Goal: Communication & Community: Answer question/provide support

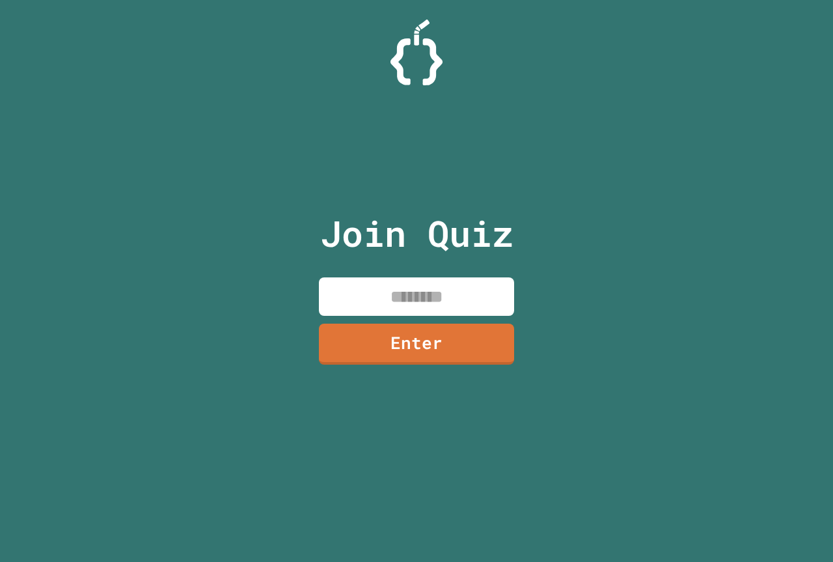
click at [418, 305] on input at bounding box center [416, 296] width 195 height 38
click at [384, 346] on link "Enter" at bounding box center [417, 342] width 198 height 43
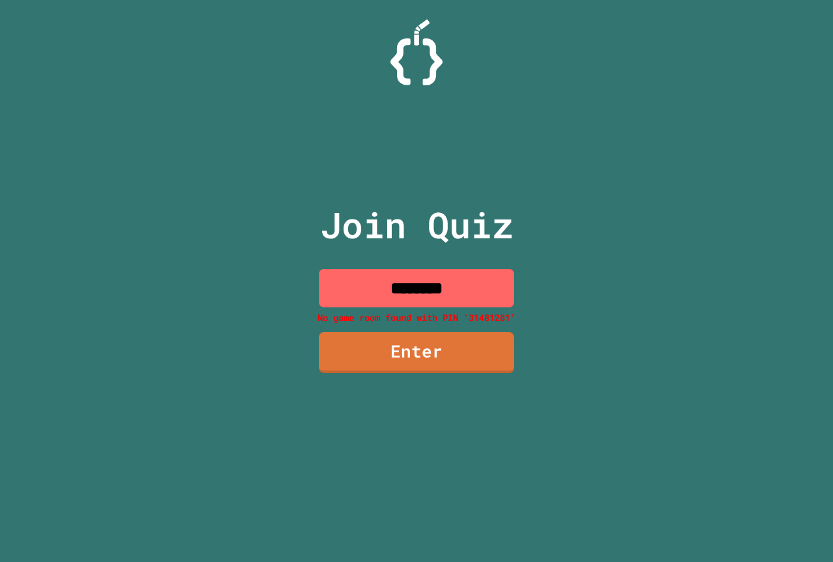
click at [480, 292] on input "********" at bounding box center [416, 288] width 195 height 38
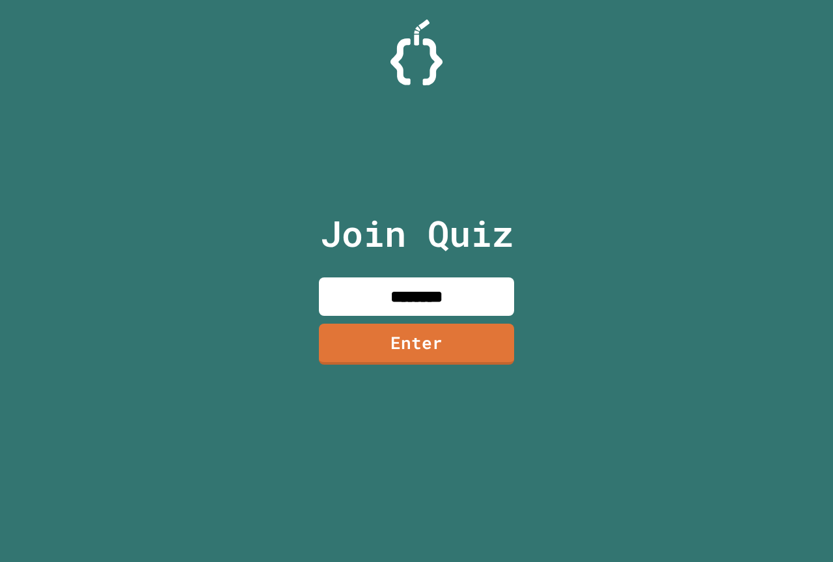
type input "********"
click at [370, 362] on link "Enter" at bounding box center [416, 342] width 189 height 43
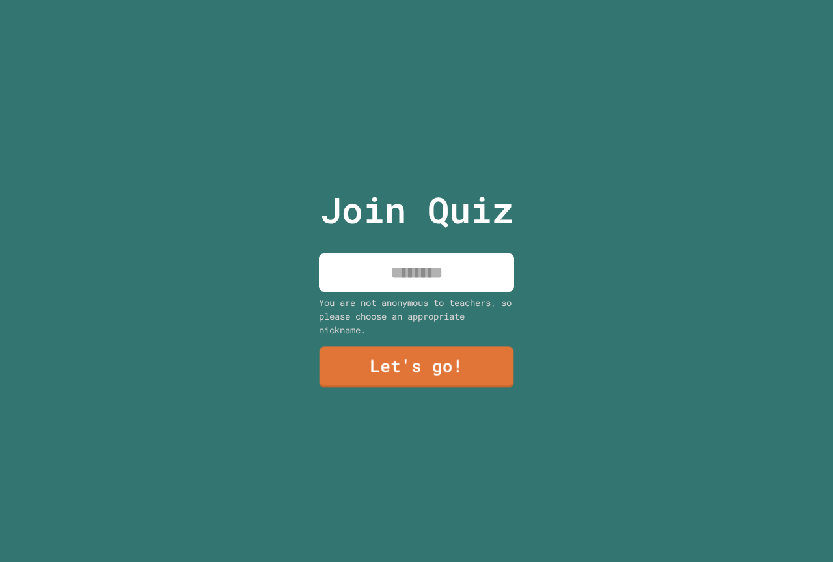
drag, startPoint x: 382, startPoint y: 279, endPoint x: 393, endPoint y: 285, distance: 12.8
click at [385, 280] on input at bounding box center [416, 272] width 195 height 38
type input "*******"
click at [340, 366] on link "Let's go!" at bounding box center [416, 366] width 189 height 43
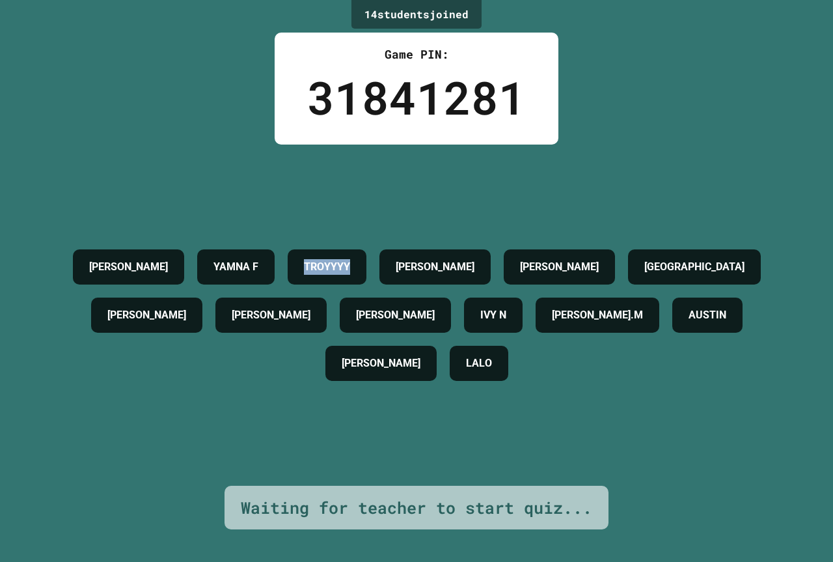
drag, startPoint x: 386, startPoint y: 244, endPoint x: 456, endPoint y: 247, distance: 69.7
click at [366, 258] on div "TROYYYY" at bounding box center [327, 266] width 79 height 35
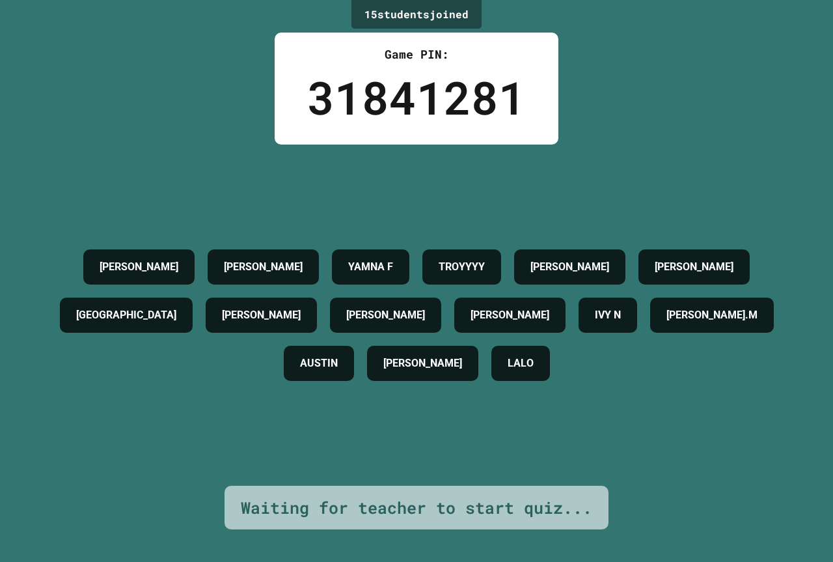
drag, startPoint x: 374, startPoint y: 227, endPoint x: 346, endPoint y: 238, distance: 29.9
click at [349, 243] on div "AARON MAISIE BROOKS YAMNA F TROYYYY JASON C CARMELLO B KINGSTON TRISTAN WELLS A…" at bounding box center [417, 315] width 768 height 144
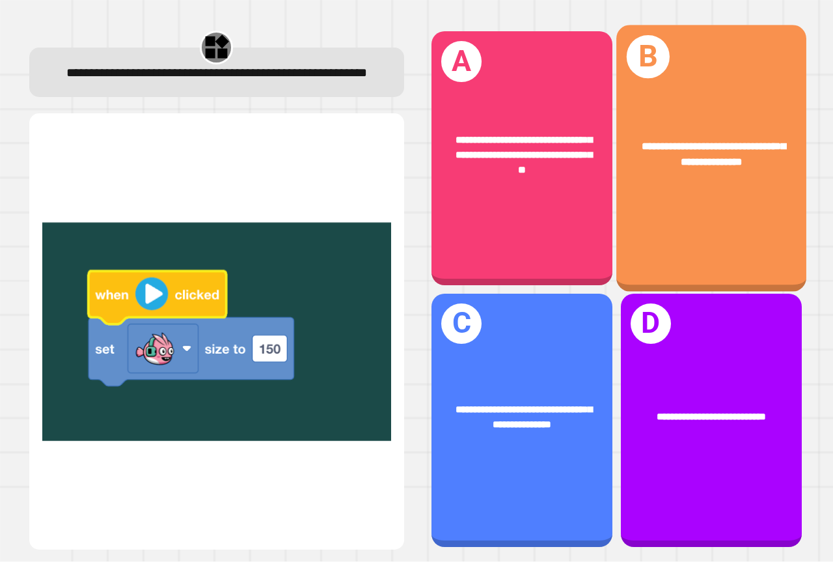
click at [638, 191] on div "**********" at bounding box center [711, 158] width 190 height 266
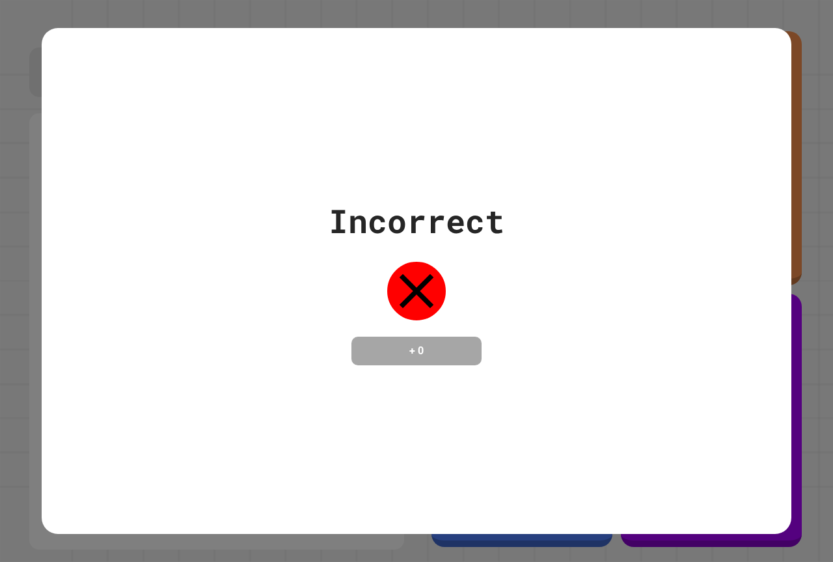
click at [638, 197] on div "Incorrect + 0" at bounding box center [417, 281] width 750 height 169
drag, startPoint x: 642, startPoint y: 140, endPoint x: 628, endPoint y: 161, distance: 25.5
click at [633, 152] on div "Incorrect + 0" at bounding box center [417, 281] width 750 height 506
click at [463, 500] on div "Incorrect + 0" at bounding box center [417, 281] width 750 height 506
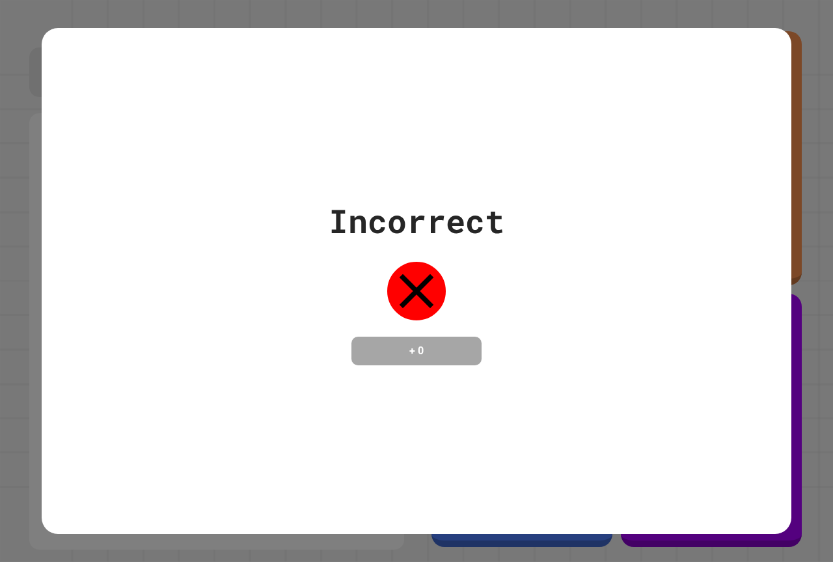
click at [176, 499] on div "Incorrect + 0" at bounding box center [417, 281] width 750 height 506
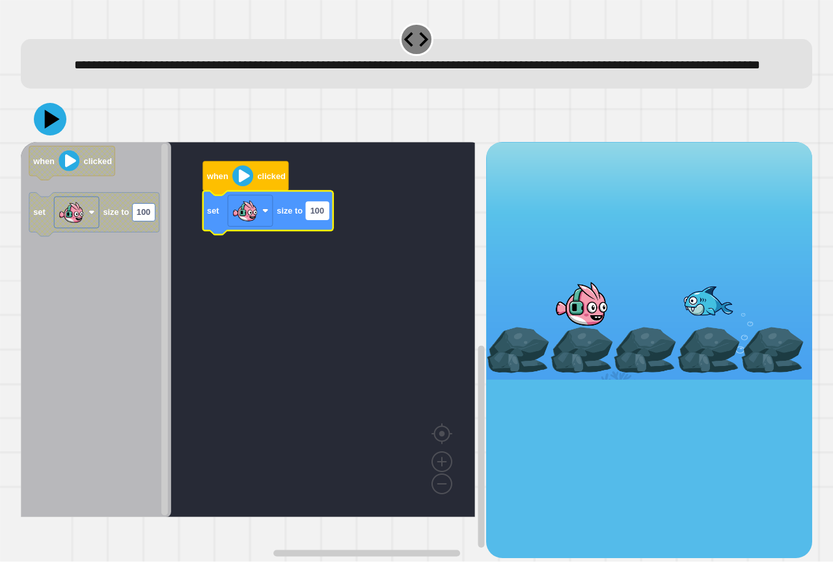
click at [313, 219] on rect "Blockly Workspace" at bounding box center [317, 211] width 23 height 18
click at [320, 239] on input "***" at bounding box center [317, 232] width 23 height 18
click at [327, 235] on input "***" at bounding box center [317, 232] width 23 height 18
type input "*"
type input "***"
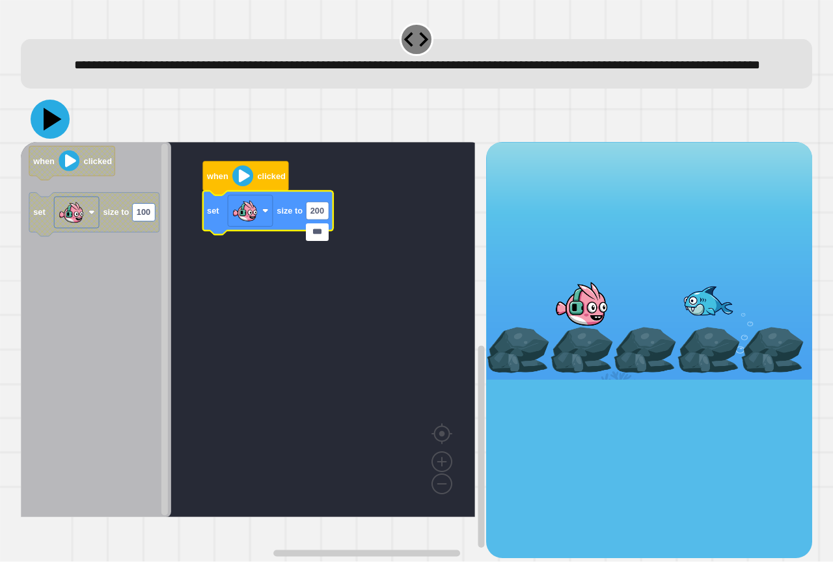
click at [57, 133] on icon at bounding box center [50, 119] width 39 height 39
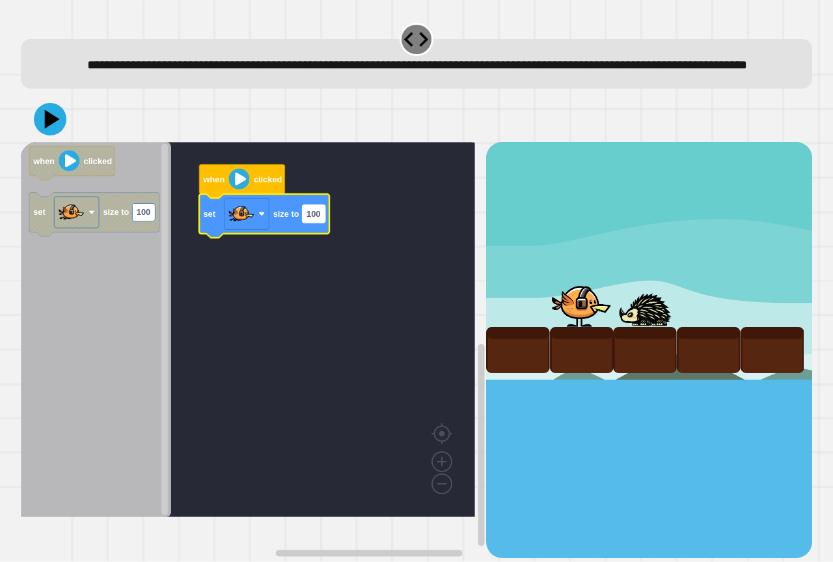
click at [314, 219] on text "100" at bounding box center [314, 214] width 14 height 10
click at [323, 235] on input "***" at bounding box center [314, 235] width 23 height 18
type input "*"
type input "***"
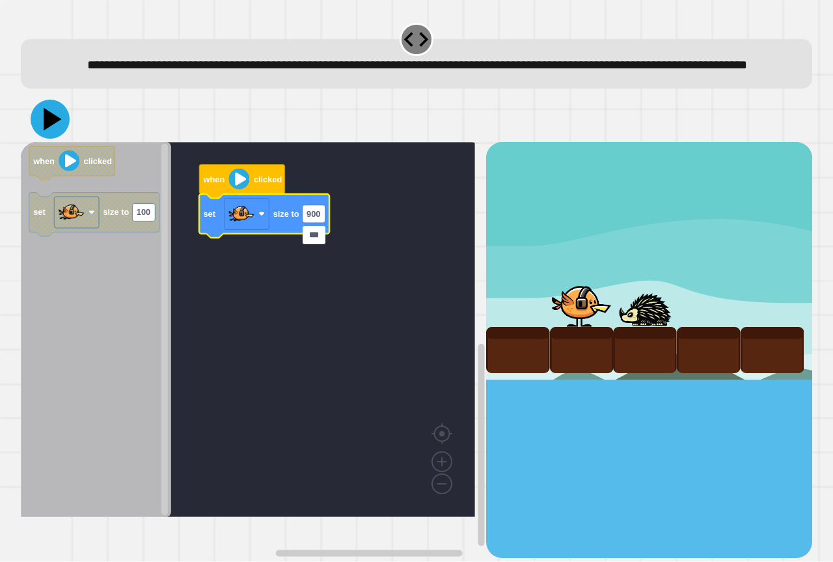
click at [40, 130] on icon at bounding box center [50, 119] width 39 height 39
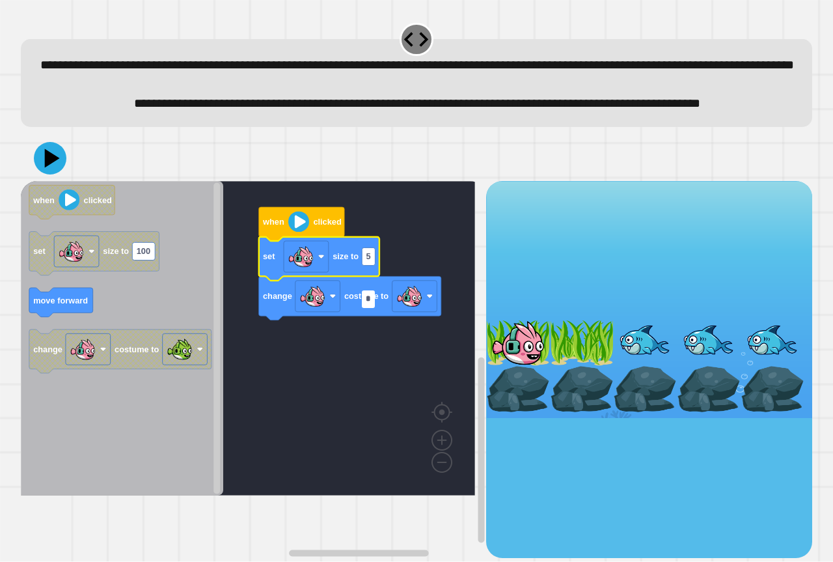
type input "**"
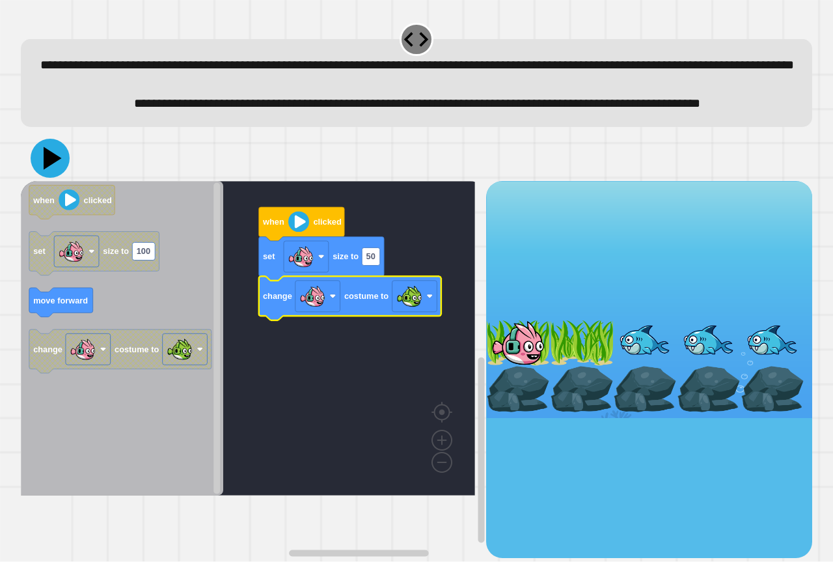
click at [49, 170] on icon at bounding box center [53, 158] width 18 height 23
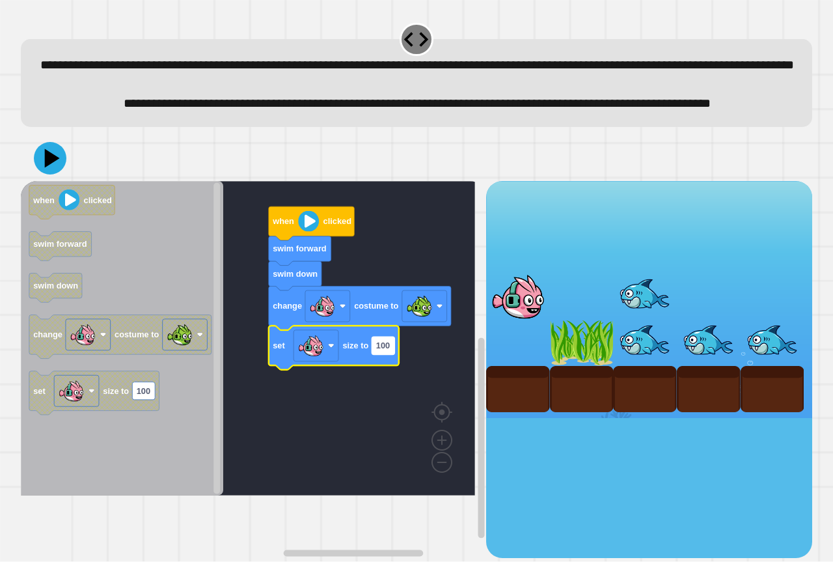
click at [393, 354] on rect "Blockly Workspace" at bounding box center [383, 345] width 23 height 18
type input "**"
click at [61, 178] on icon at bounding box center [50, 158] width 39 height 39
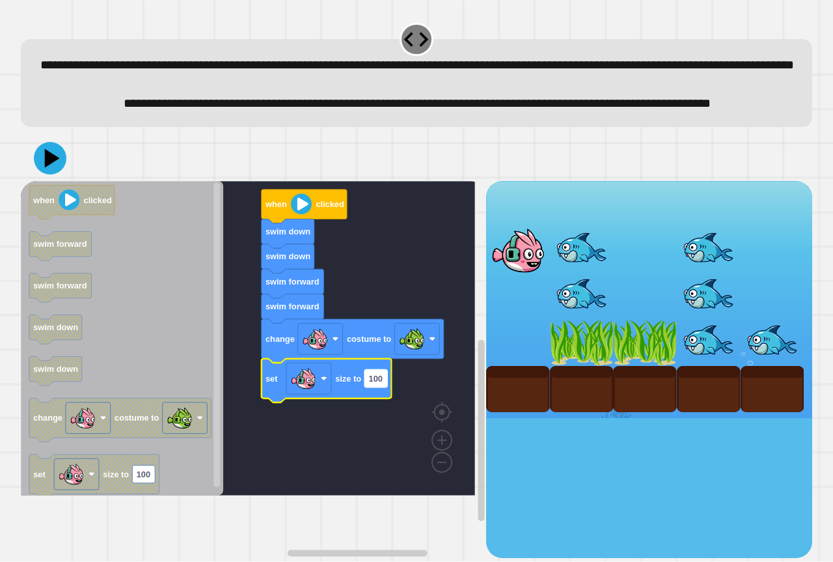
click at [383, 383] on text "100" at bounding box center [376, 379] width 14 height 10
type input "*"
click at [52, 170] on icon at bounding box center [53, 158] width 18 height 23
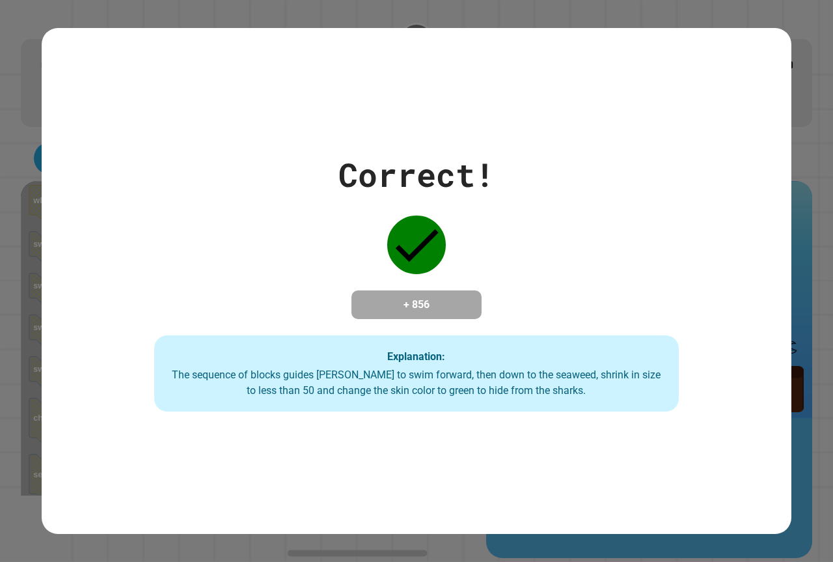
click at [633, 306] on div "Correct! + 856 Explanation: The sequence of blocks guides Finley to swim forwar…" at bounding box center [417, 281] width 750 height 262
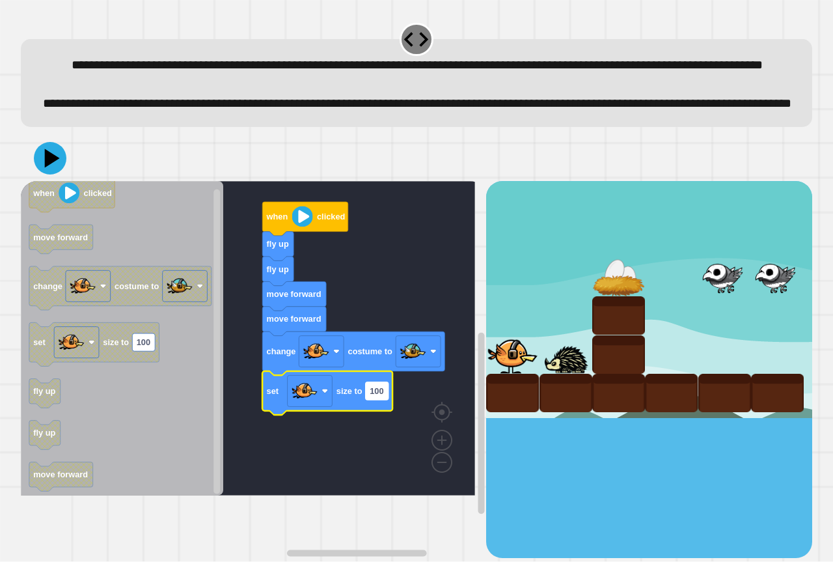
click at [387, 400] on rect "Blockly Workspace" at bounding box center [377, 391] width 23 height 18
type input "*"
click at [44, 178] on icon at bounding box center [50, 158] width 39 height 39
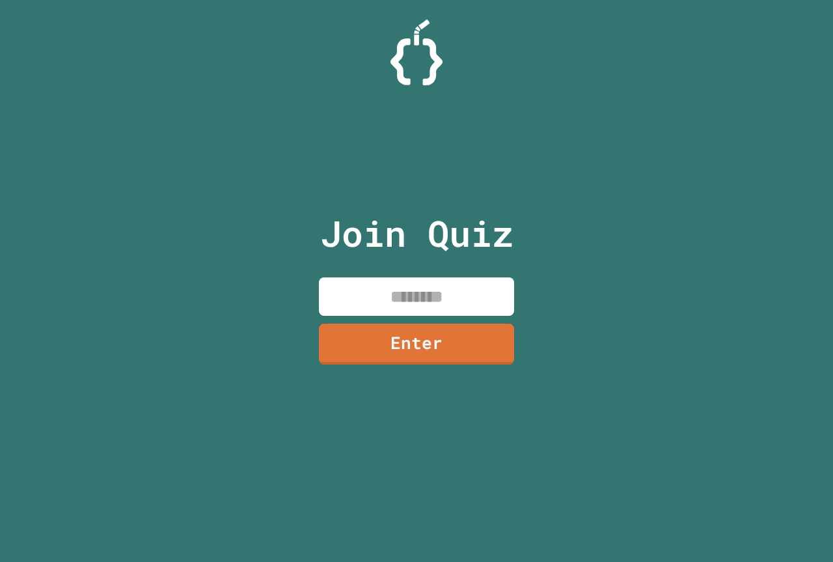
click at [487, 292] on input at bounding box center [416, 296] width 195 height 38
click at [453, 348] on link "Enter" at bounding box center [416, 342] width 192 height 43
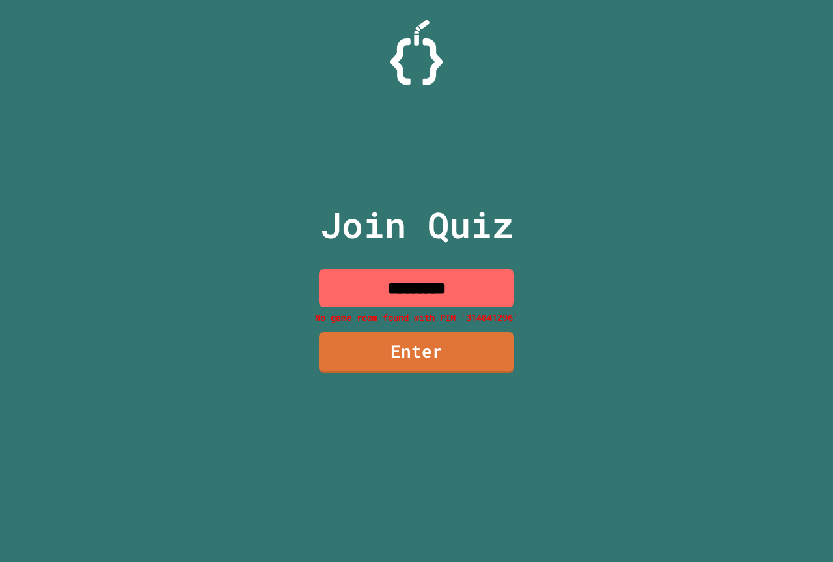
click at [413, 286] on input "*********" at bounding box center [416, 288] width 195 height 38
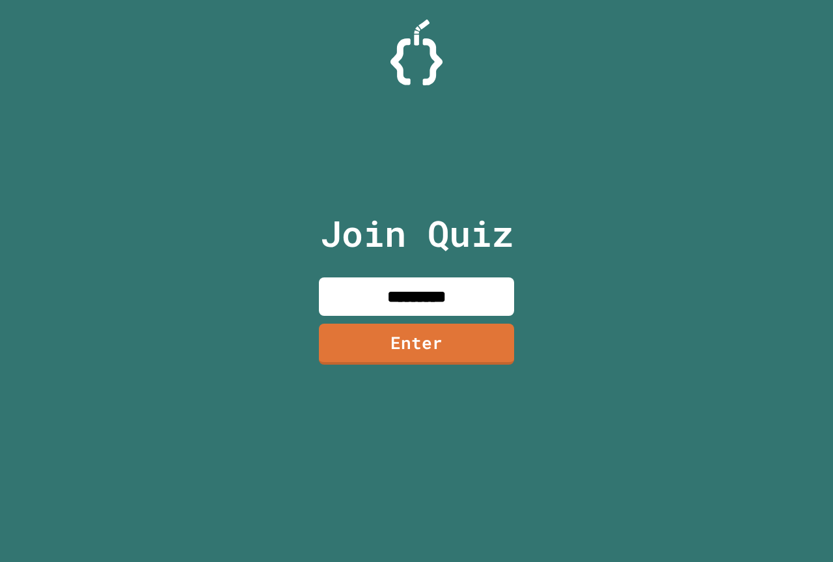
click at [418, 293] on input "*********" at bounding box center [416, 296] width 195 height 38
drag, startPoint x: 463, startPoint y: 306, endPoint x: 400, endPoint y: 385, distance: 100.9
click at [415, 363] on div "Join Quiz ******** Enter" at bounding box center [416, 281] width 219 height 497
type input "********"
click at [403, 353] on link "Enter" at bounding box center [416, 342] width 193 height 43
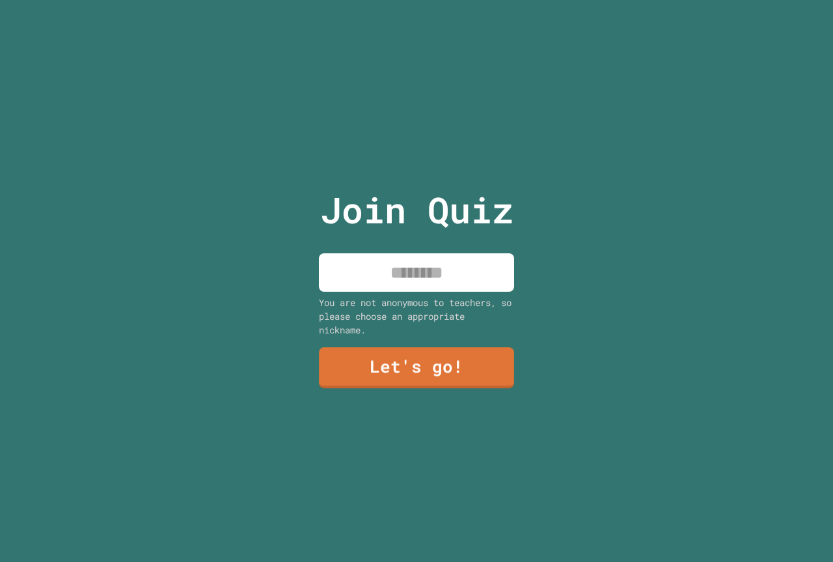
drag, startPoint x: 402, startPoint y: 267, endPoint x: 411, endPoint y: 260, distance: 11.2
click at [408, 262] on input at bounding box center [416, 272] width 195 height 38
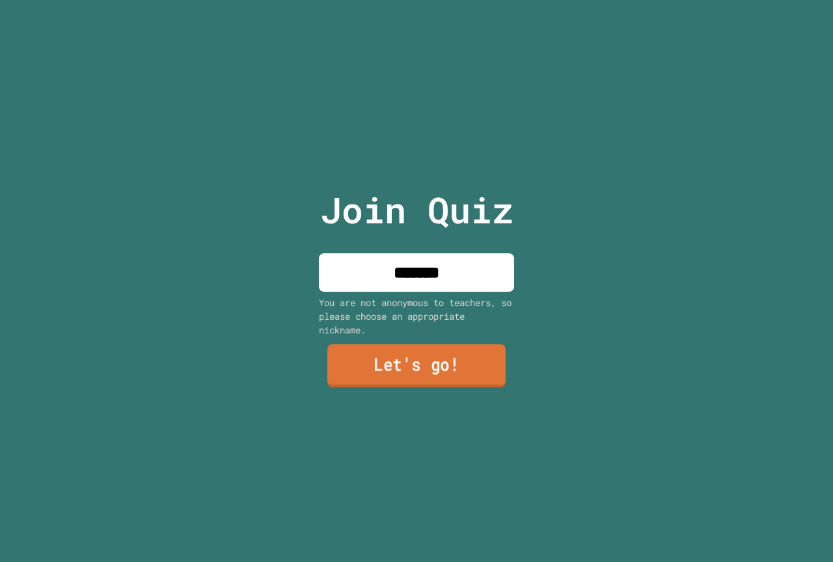
type input "*******"
click at [411, 364] on link "Let's go!" at bounding box center [416, 366] width 196 height 43
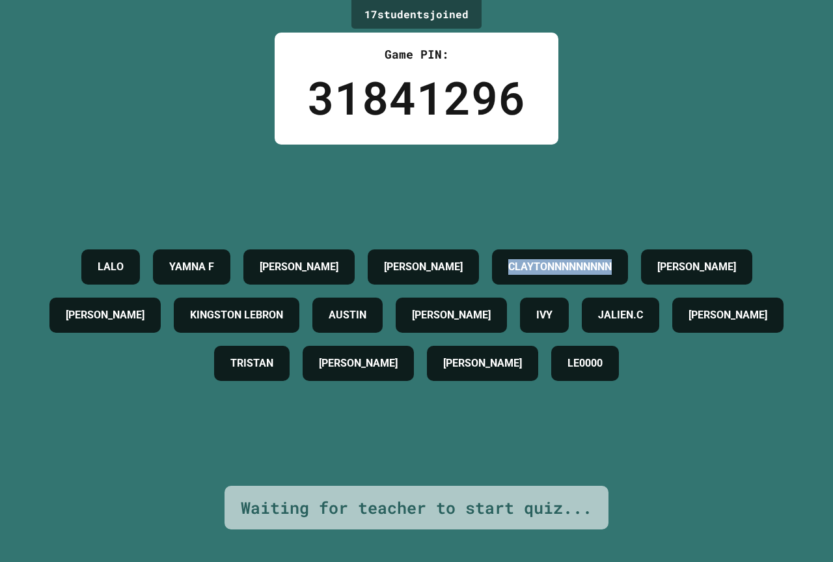
drag, startPoint x: 164, startPoint y: 279, endPoint x: 368, endPoint y: 279, distance: 203.7
click at [492, 279] on div "CLAYTONNNNNNNNN" at bounding box center [560, 266] width 136 height 35
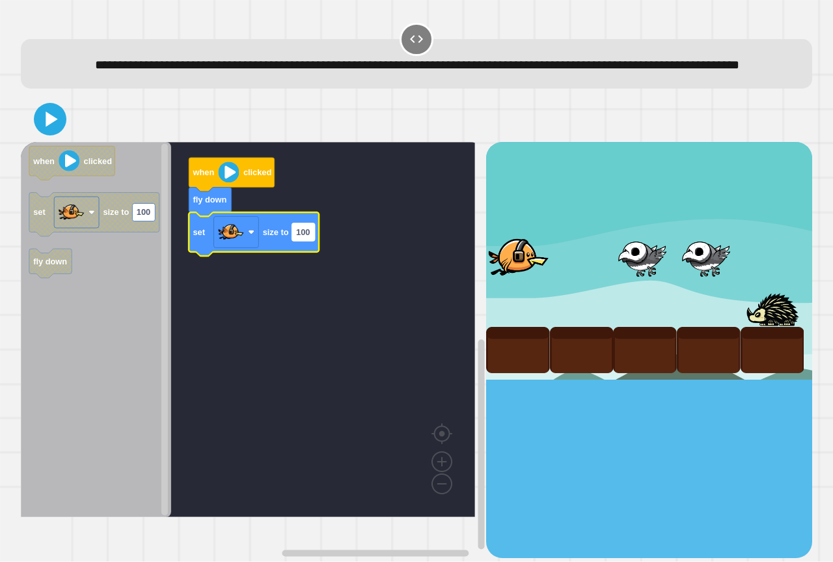
click at [303, 237] on text "100" at bounding box center [303, 232] width 14 height 10
type input "***"
click at [48, 128] on icon at bounding box center [52, 119] width 14 height 18
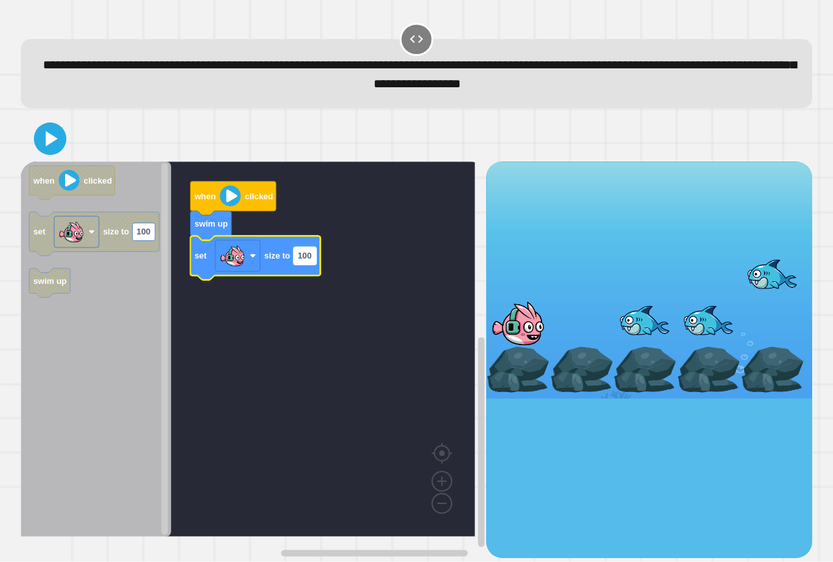
click at [312, 264] on rect "Blockly Workspace" at bounding box center [305, 256] width 23 height 18
type input "***"
drag, startPoint x: 64, startPoint y: 142, endPoint x: 32, endPoint y: 137, distance: 32.3
click at [62, 142] on icon at bounding box center [49, 138] width 31 height 31
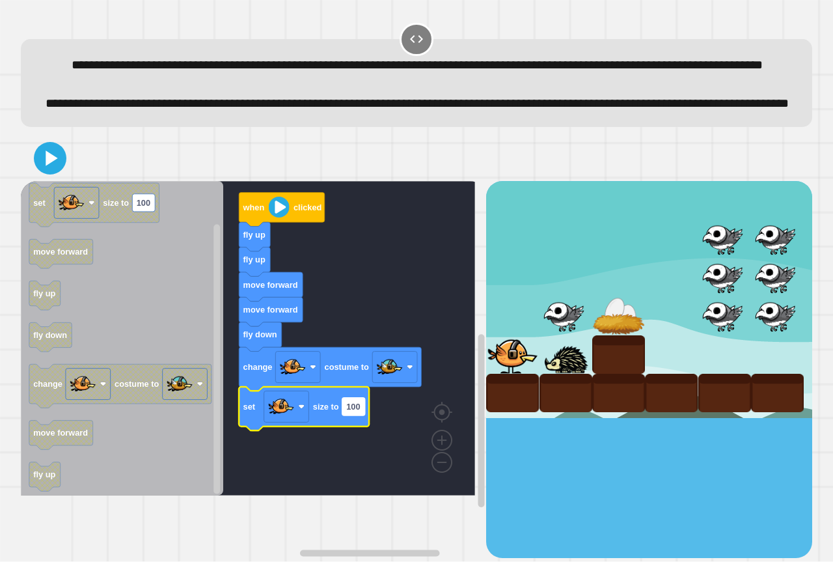
click at [361, 415] on rect "Blockly Workspace" at bounding box center [353, 407] width 23 height 18
type input "*"
click at [49, 174] on icon at bounding box center [49, 158] width 31 height 31
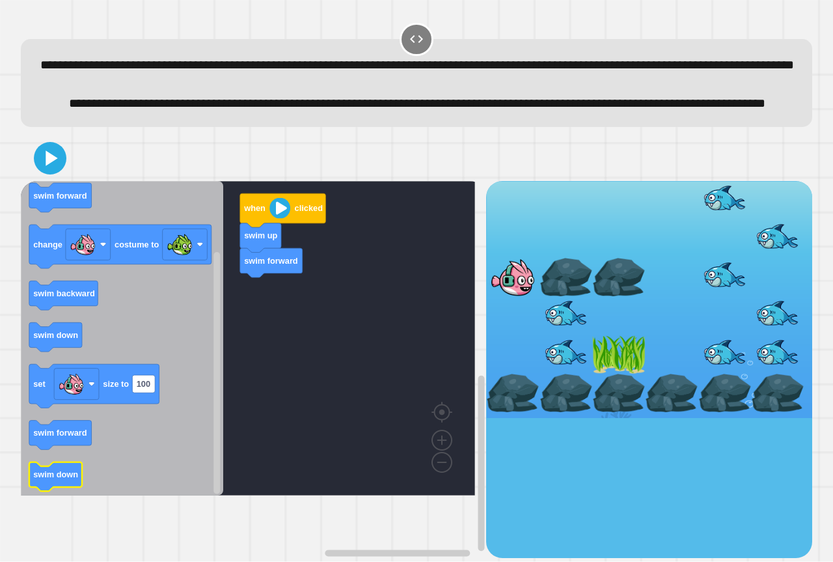
click at [68, 480] on text "swim down" at bounding box center [55, 475] width 45 height 10
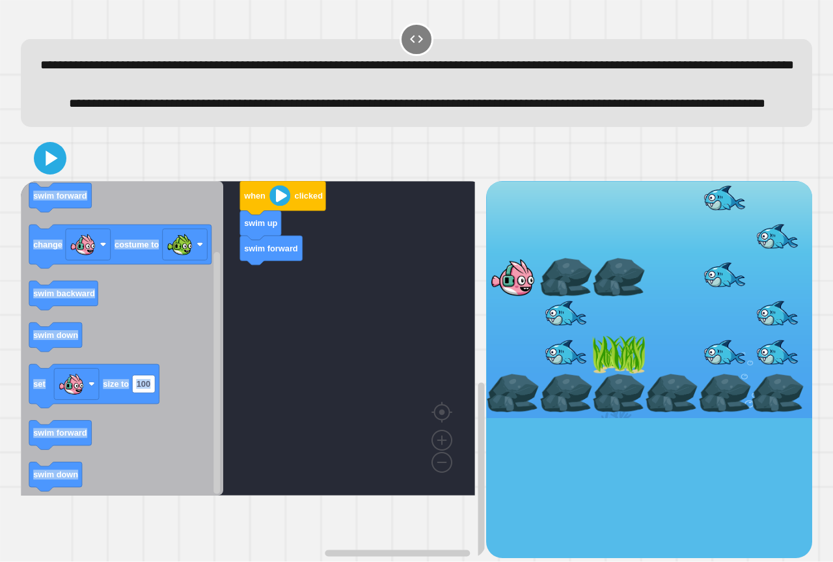
drag, startPoint x: 81, startPoint y: 221, endPoint x: 210, endPoint y: 342, distance: 176.8
click at [215, 349] on div "swim forward swim up when clicked when clicked swim down swim forward change co…" at bounding box center [416, 346] width 791 height 422
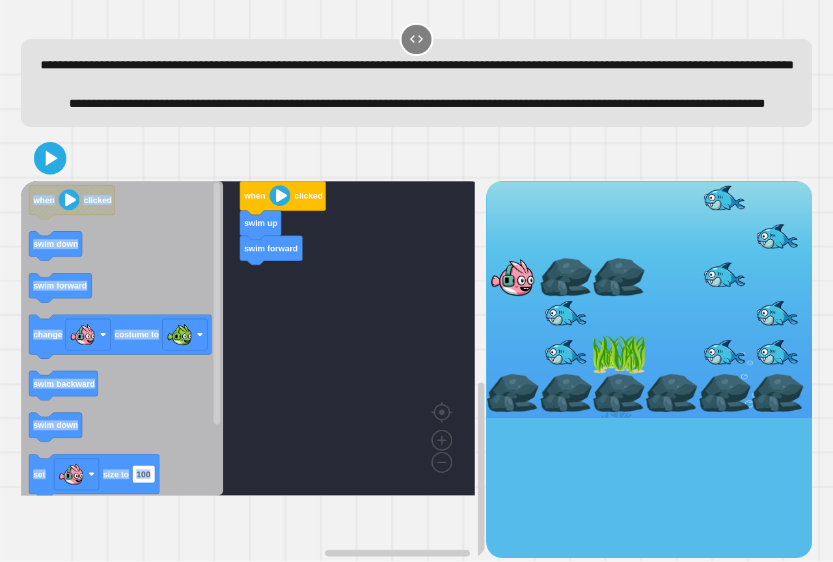
click at [176, 343] on icon "when clicked swim down swim forward change costume to swim backward swim down s…" at bounding box center [122, 338] width 202 height 314
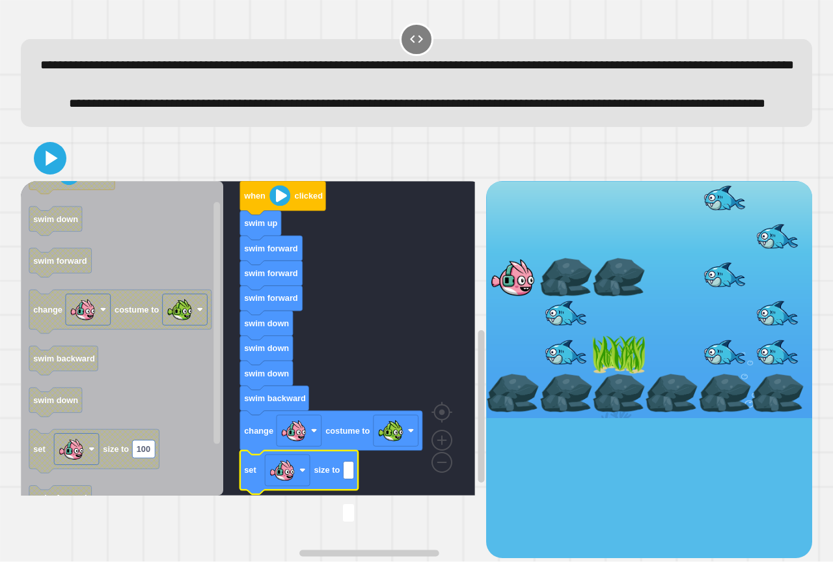
type input "*"
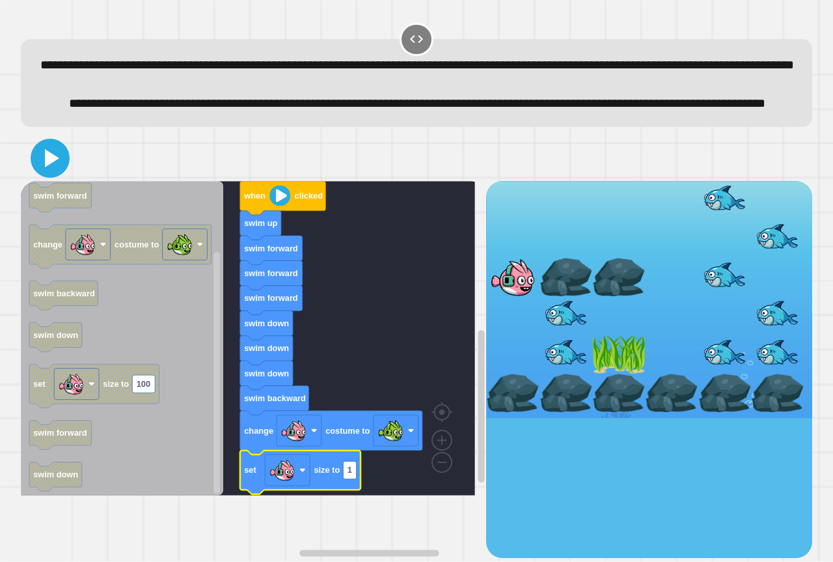
click at [56, 174] on icon at bounding box center [49, 158] width 31 height 31
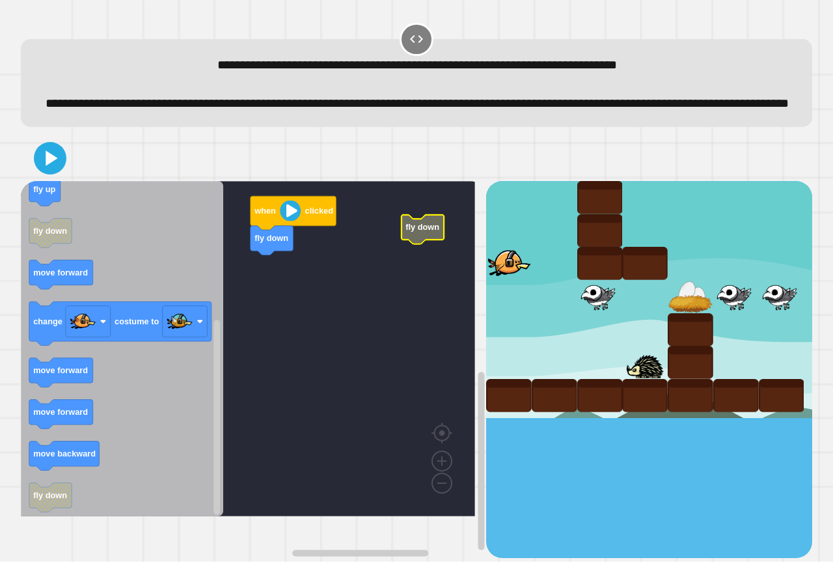
click at [262, 287] on rect "Blockly Workspace" at bounding box center [248, 348] width 454 height 335
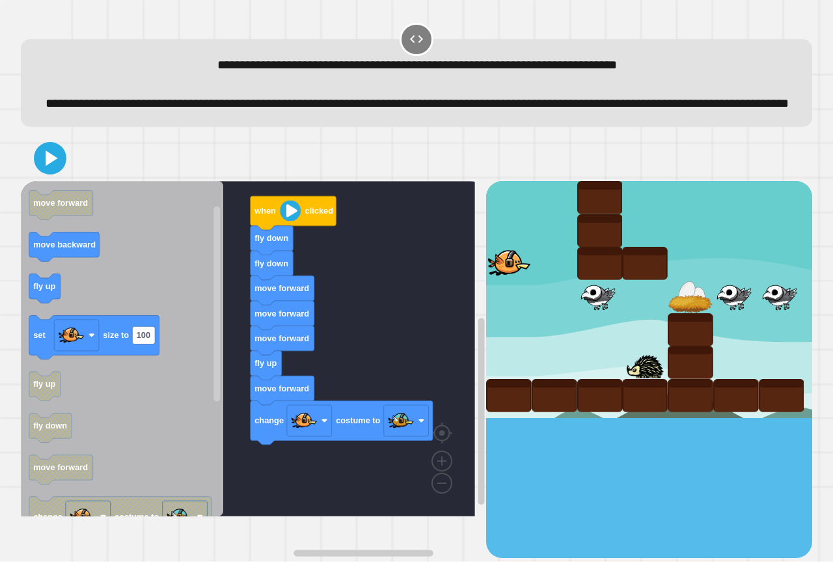
click at [215, 366] on div "when clicked fly down fly down move forward move forward move forward fly up mo…" at bounding box center [253, 369] width 465 height 377
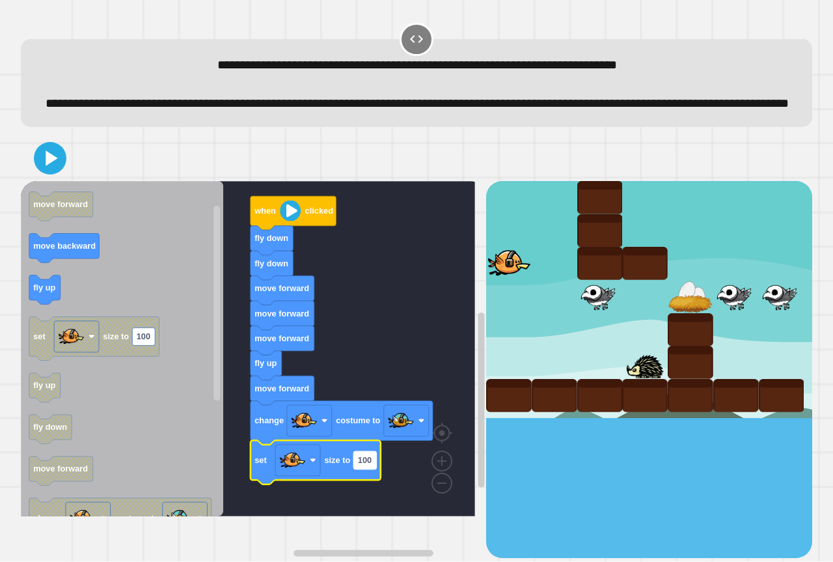
click at [373, 469] on rect "Blockly Workspace" at bounding box center [364, 460] width 23 height 18
click at [376, 480] on input "***" at bounding box center [364, 482] width 23 height 18
type input "*"
click at [53, 167] on icon at bounding box center [52, 158] width 14 height 18
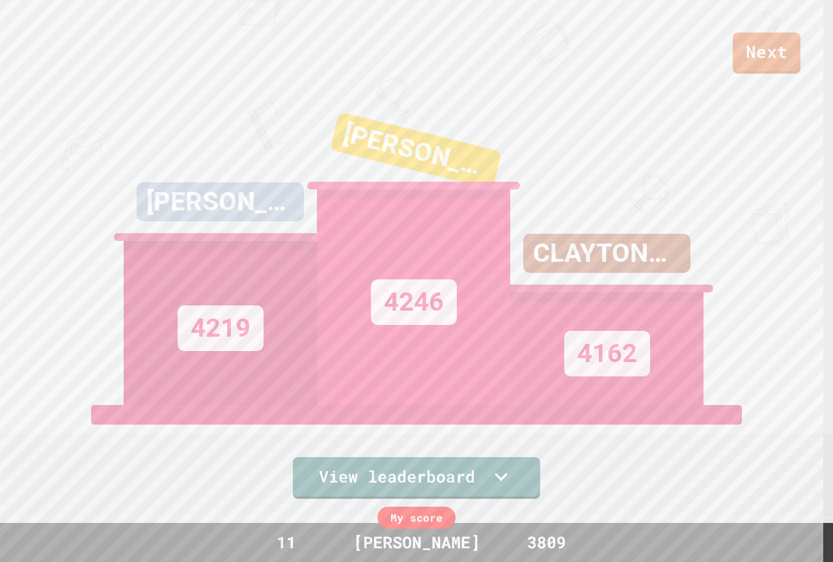
scroll to position [65, 0]
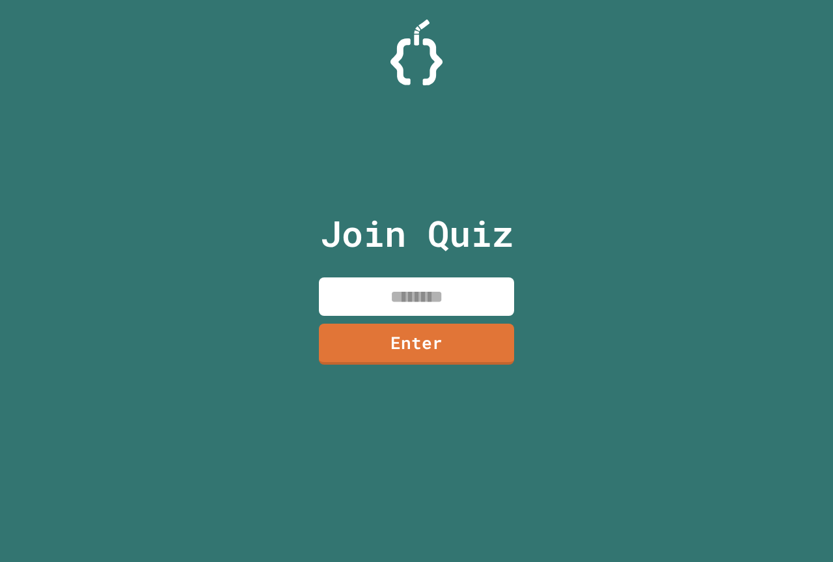
click at [464, 279] on input at bounding box center [416, 296] width 195 height 38
type input "********"
drag, startPoint x: 437, startPoint y: 344, endPoint x: 436, endPoint y: 351, distance: 7.2
click at [436, 351] on link "Enter" at bounding box center [417, 342] width 198 height 43
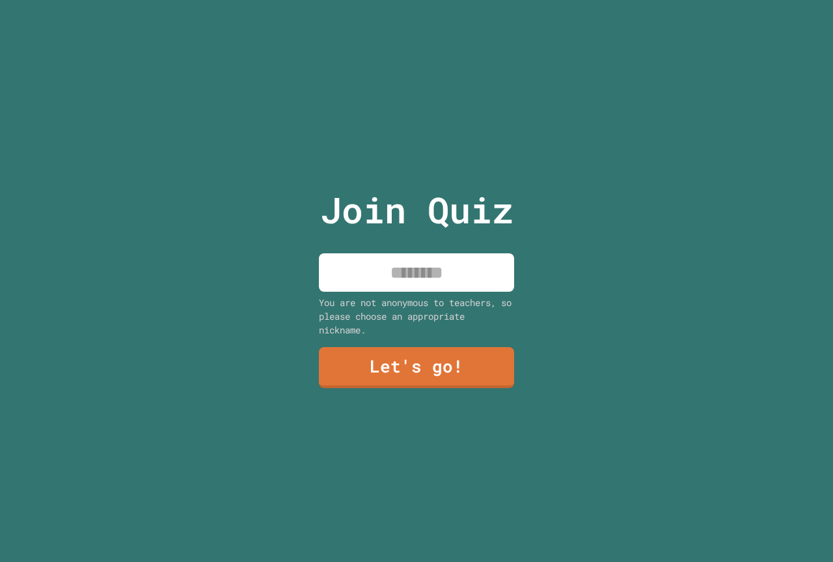
click at [439, 267] on input at bounding box center [416, 272] width 195 height 38
type input "*******"
click at [455, 364] on link "Let's go!" at bounding box center [416, 366] width 188 height 43
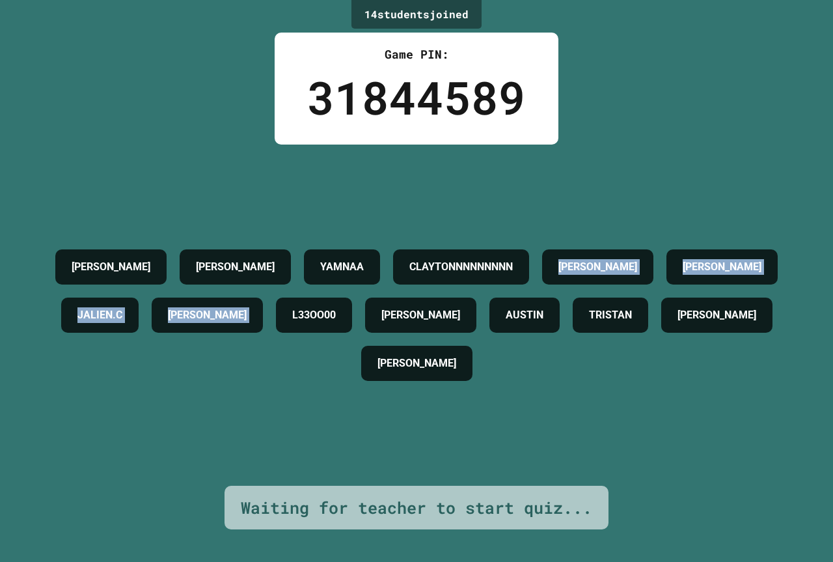
drag, startPoint x: 672, startPoint y: 318, endPoint x: 743, endPoint y: 279, distance: 81.2
click at [743, 279] on div "[PERSON_NAME] YAMNAA CLAYTONNNNNNNNN ARBELLA [PERSON_NAME].C [PERSON_NAME] L33O…" at bounding box center [417, 315] width 768 height 144
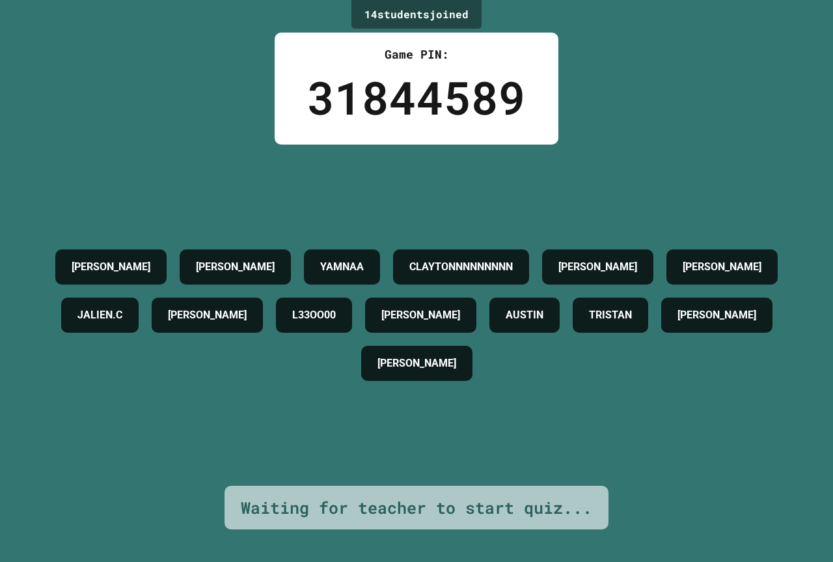
drag, startPoint x: 781, startPoint y: 311, endPoint x: 776, endPoint y: 317, distance: 7.4
click at [778, 314] on div "[PERSON_NAME] YAMNAA CLAYTONNNNNNNNN ARBELLA [PERSON_NAME].C [PERSON_NAME] L33O…" at bounding box center [417, 315] width 768 height 144
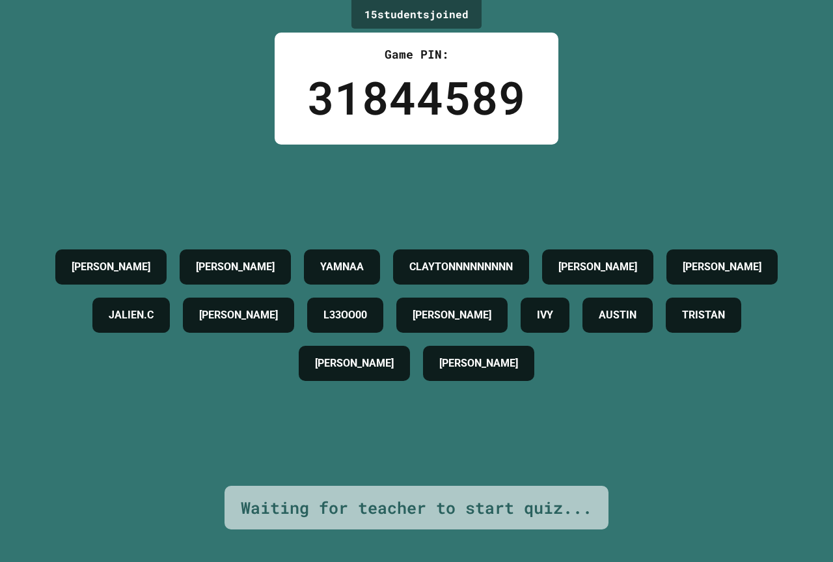
click at [383, 312] on div "L33OO00" at bounding box center [345, 314] width 76 height 35
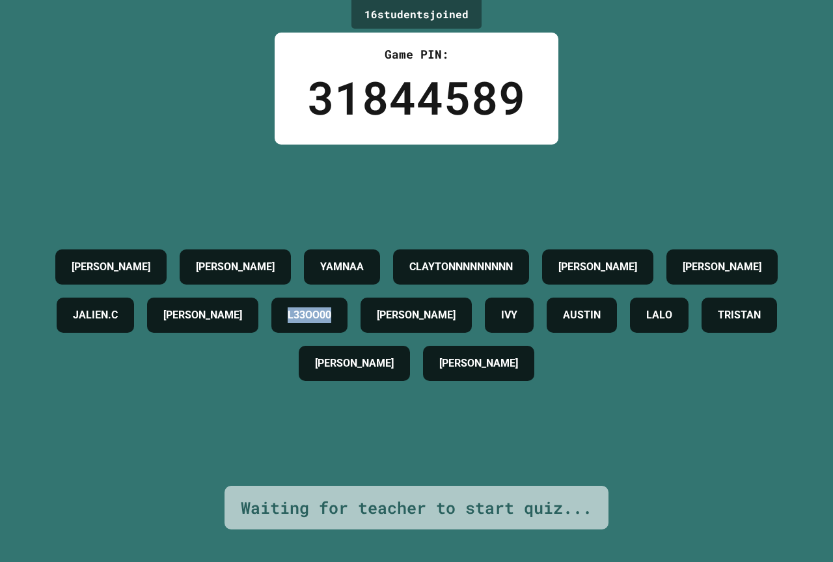
drag, startPoint x: 670, startPoint y: 314, endPoint x: 755, endPoint y: 314, distance: 84.6
click at [755, 314] on div "[PERSON_NAME] YAMNAA CLAYTONNNNNNNNN ARBELLA [PERSON_NAME].C [PERSON_NAME] L33O…" at bounding box center [417, 315] width 768 height 144
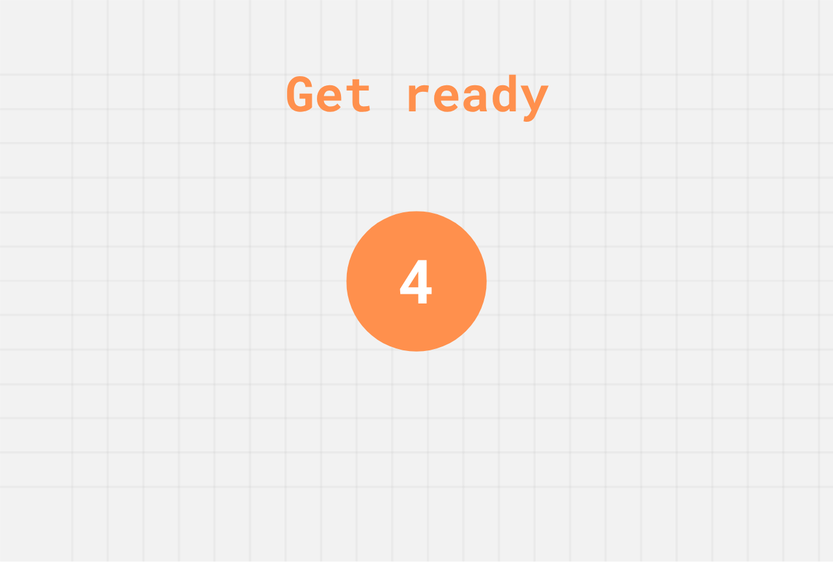
click at [299, 252] on div "Get ready 4" at bounding box center [416, 281] width 833 height 562
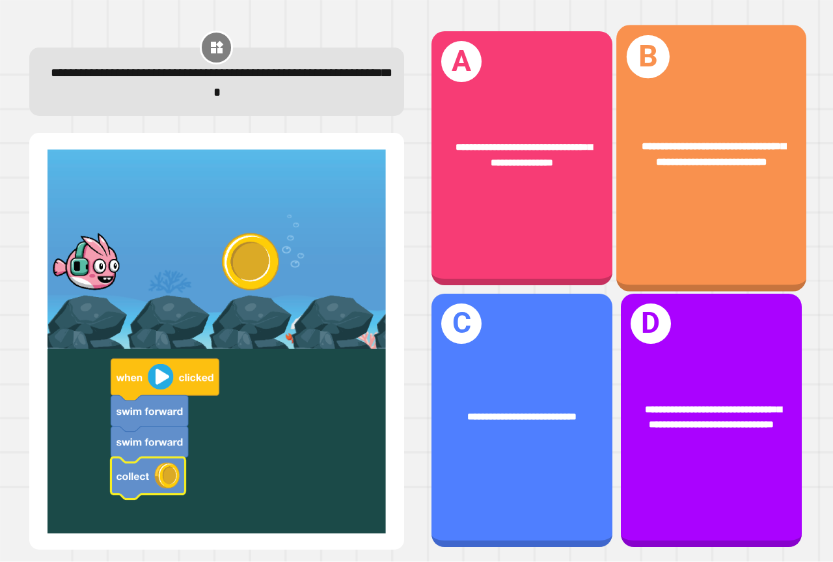
click at [746, 165] on div "**********" at bounding box center [711, 155] width 148 height 32
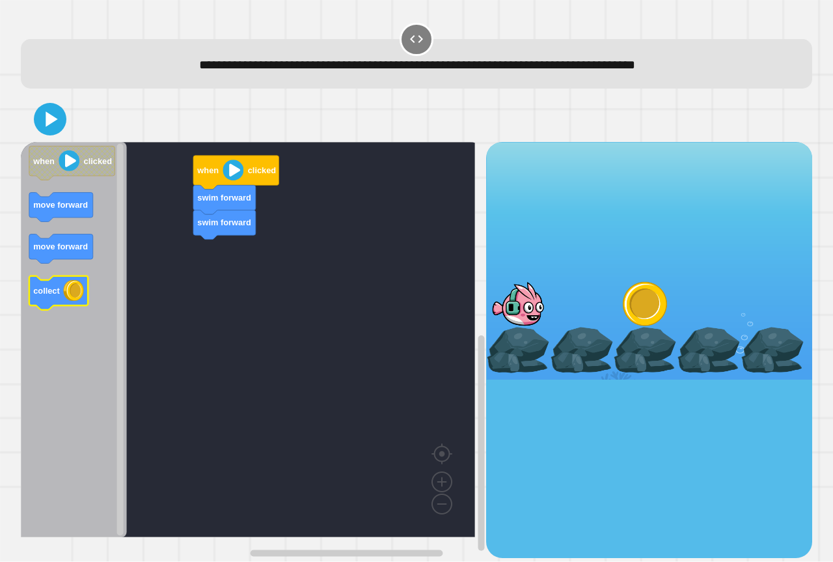
click at [65, 297] on image "Blockly Workspace" at bounding box center [73, 290] width 21 height 21
click at [160, 273] on div "swim forward swim forward when clicked when clicked move forward move forward c…" at bounding box center [253, 349] width 465 height 415
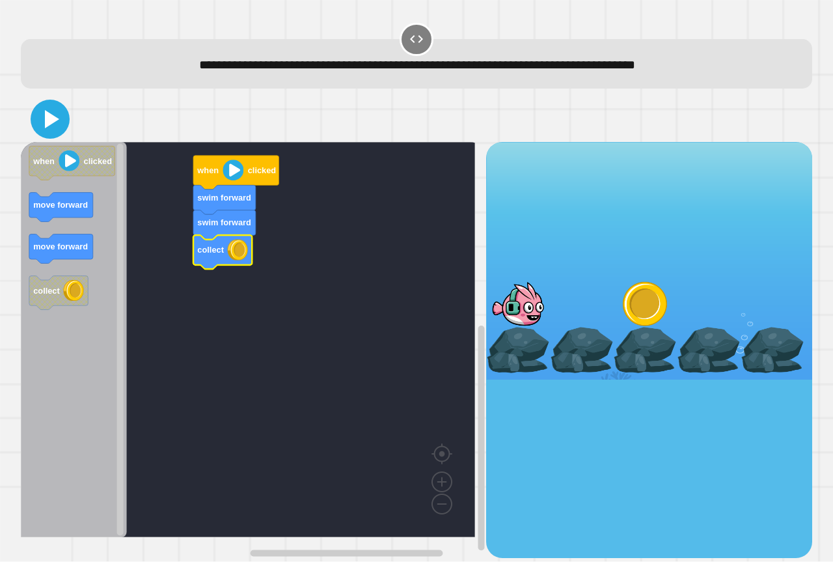
click at [44, 121] on icon at bounding box center [49, 118] width 31 height 31
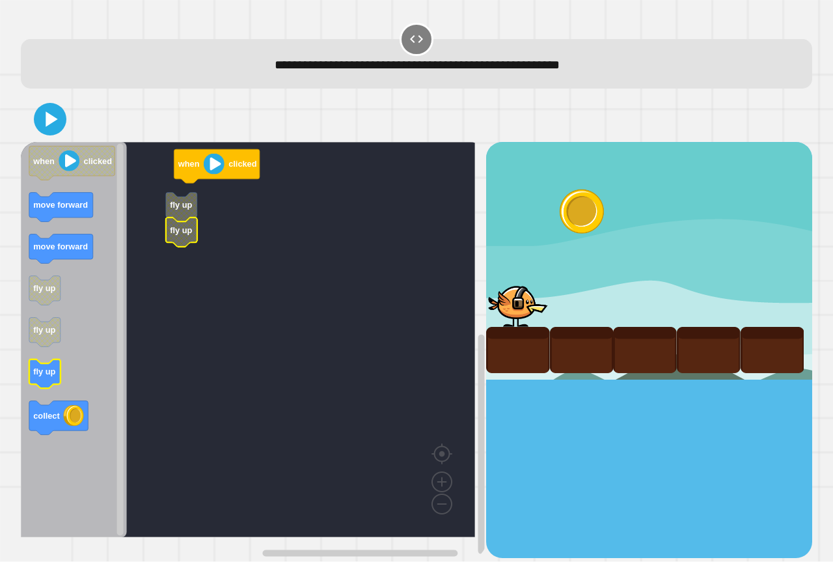
click at [34, 376] on icon "when clicked move forward move forward fly up fly up fly up collect" at bounding box center [74, 339] width 106 height 395
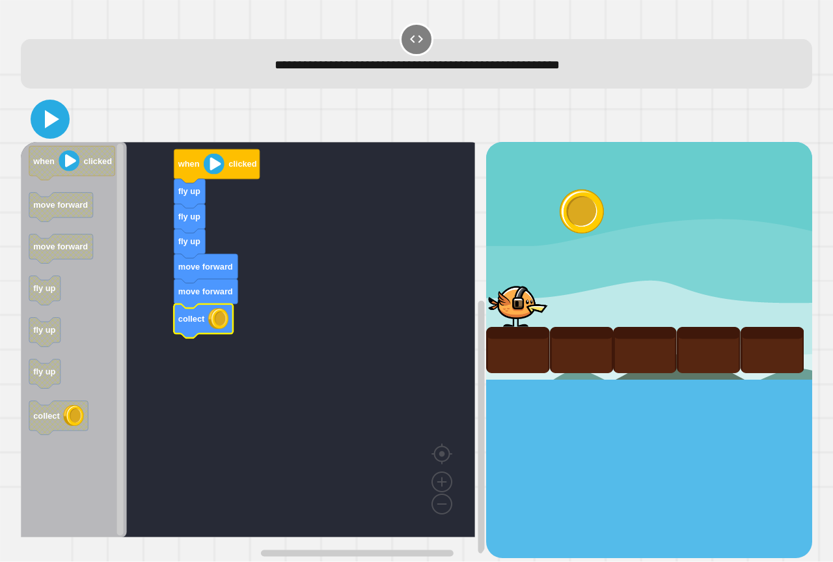
click at [57, 122] on icon at bounding box center [49, 118] width 31 height 31
click at [46, 117] on icon at bounding box center [49, 118] width 31 height 31
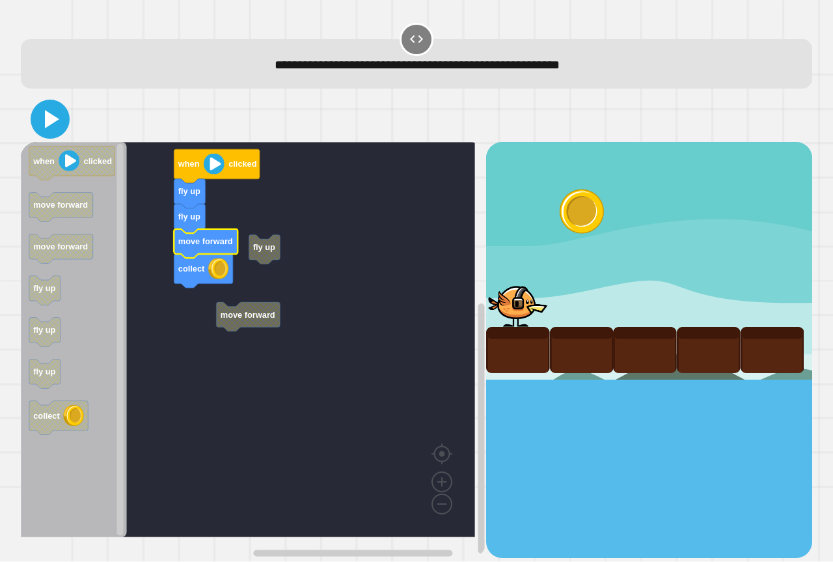
click at [53, 136] on button at bounding box center [50, 119] width 39 height 39
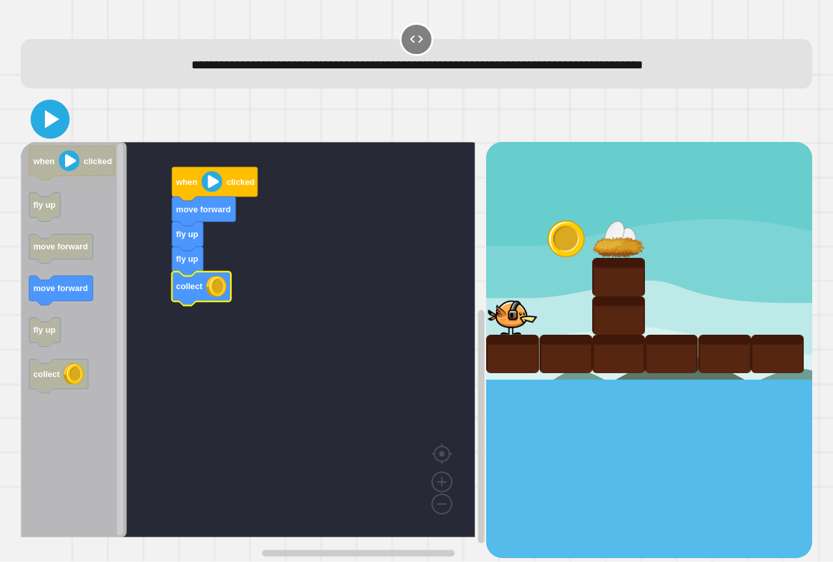
click at [48, 124] on icon at bounding box center [52, 119] width 14 height 18
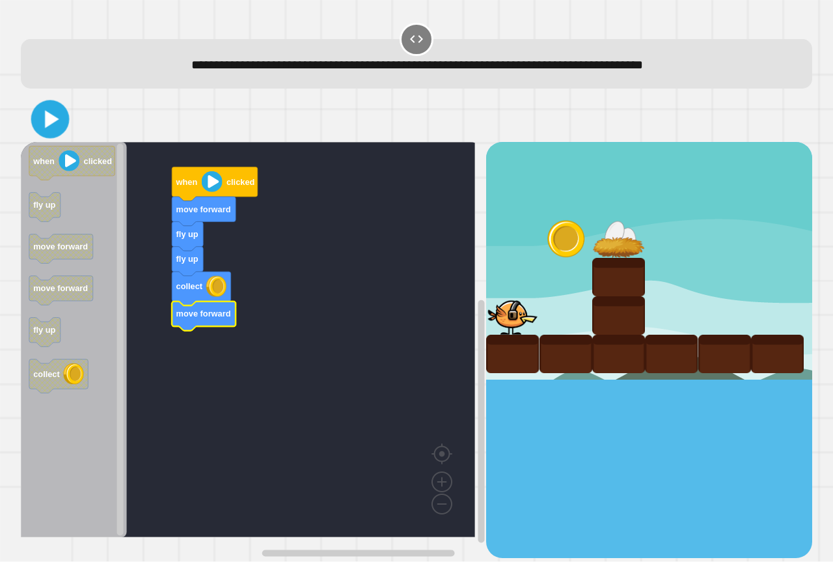
drag, startPoint x: 55, startPoint y: 128, endPoint x: 56, endPoint y: 121, distance: 7.2
click at [55, 125] on icon at bounding box center [50, 119] width 31 height 31
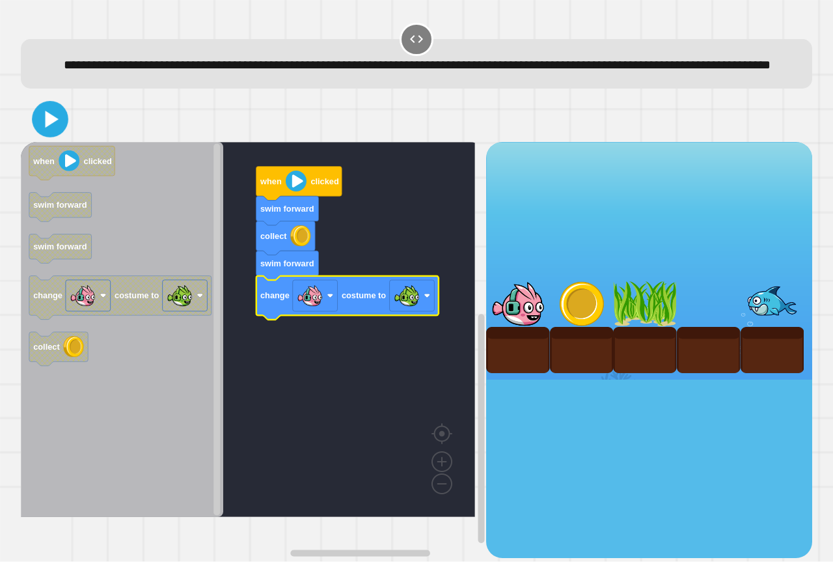
click at [57, 134] on icon at bounding box center [50, 119] width 29 height 29
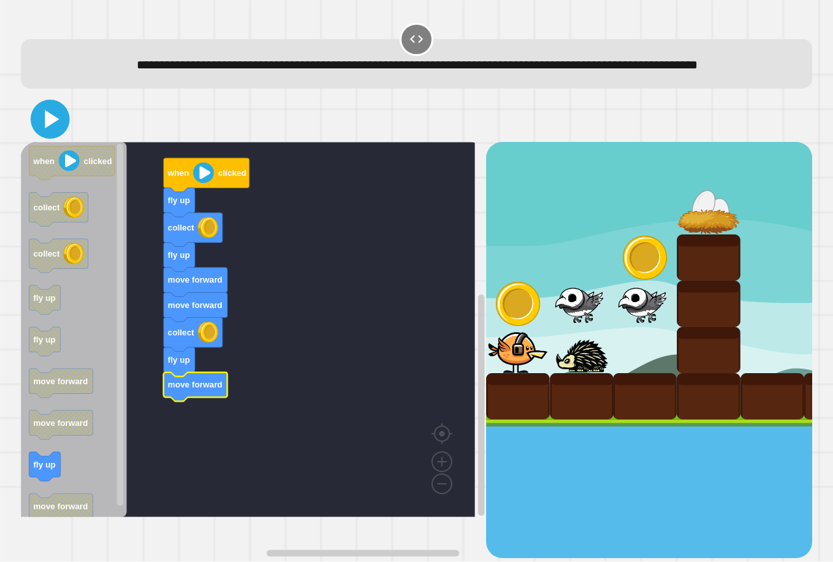
click at [55, 139] on button at bounding box center [50, 119] width 39 height 39
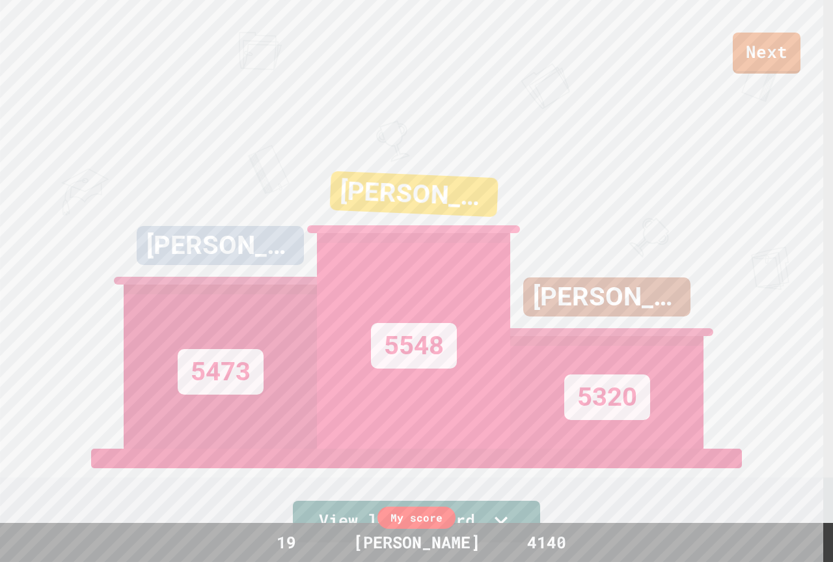
click at [364, 307] on div "5548" at bounding box center [413, 340] width 193 height 215
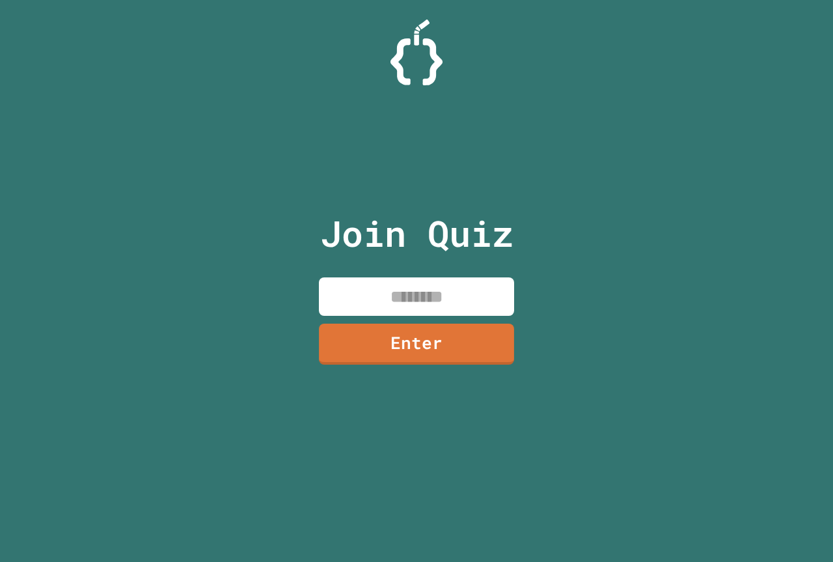
click at [411, 305] on input at bounding box center [416, 296] width 195 height 38
type input "********"
click at [409, 351] on link "Enter" at bounding box center [416, 342] width 189 height 43
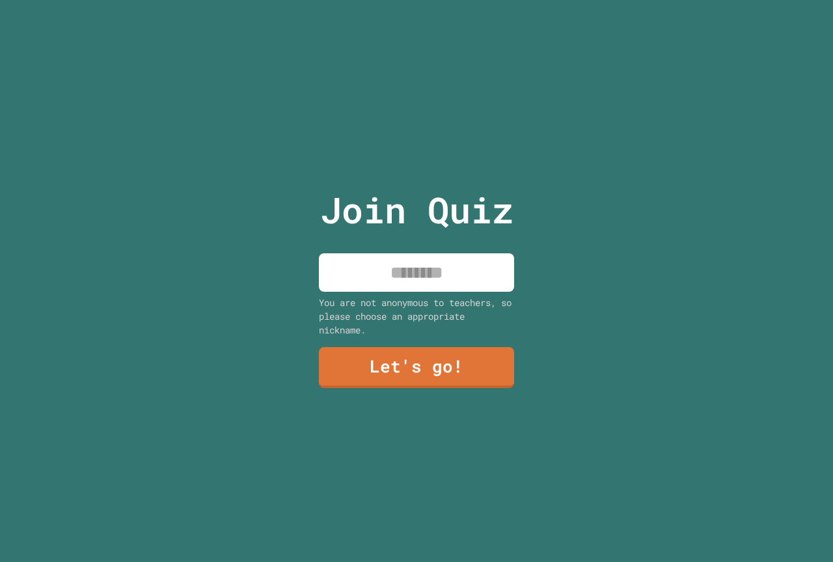
click at [397, 277] on input at bounding box center [416, 272] width 195 height 38
click at [422, 266] on input "******" at bounding box center [416, 272] width 195 height 38
type input "*******"
click at [426, 356] on link "Let's go!" at bounding box center [416, 366] width 198 height 43
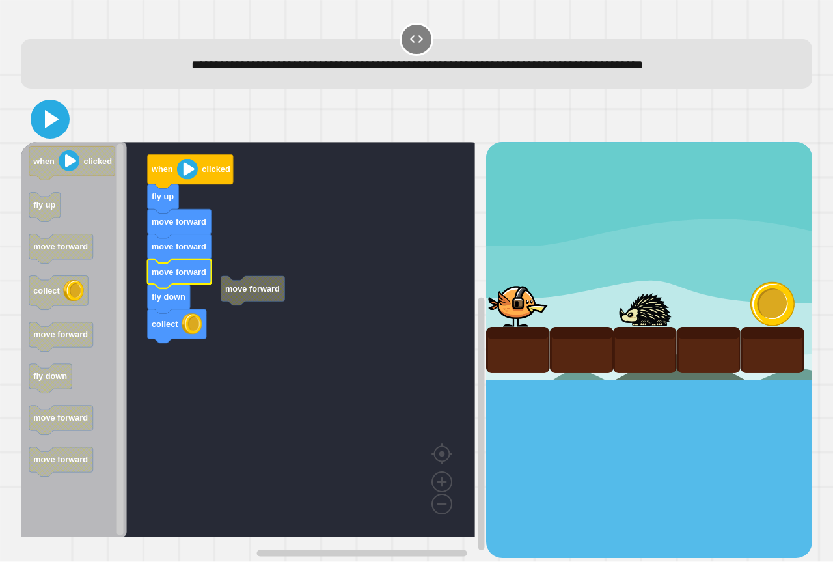
click at [64, 121] on icon at bounding box center [49, 118] width 31 height 31
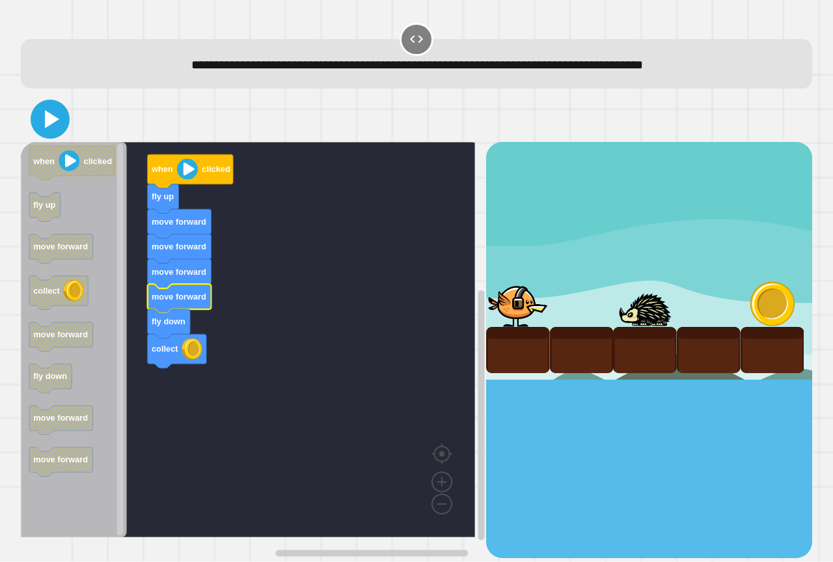
click at [66, 125] on button at bounding box center [50, 119] width 39 height 39
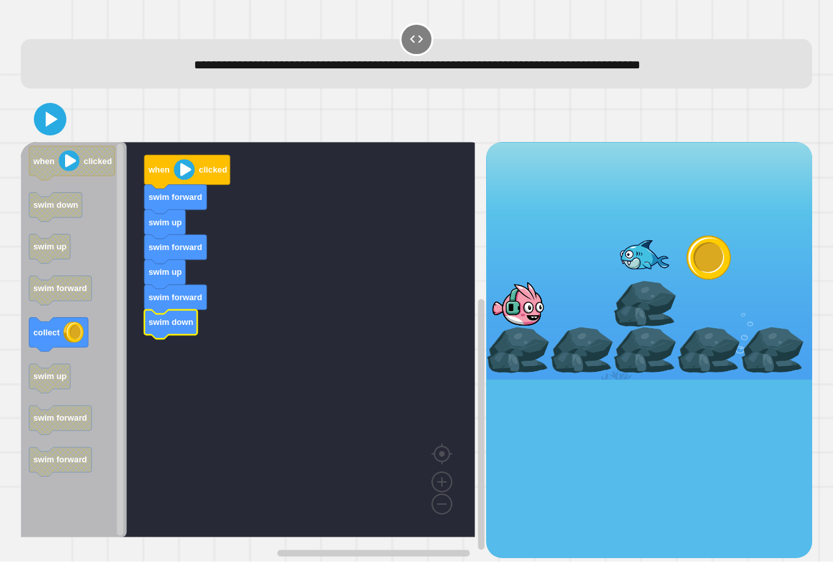
click at [94, 335] on icon "Blockly Workspace" at bounding box center [74, 339] width 106 height 395
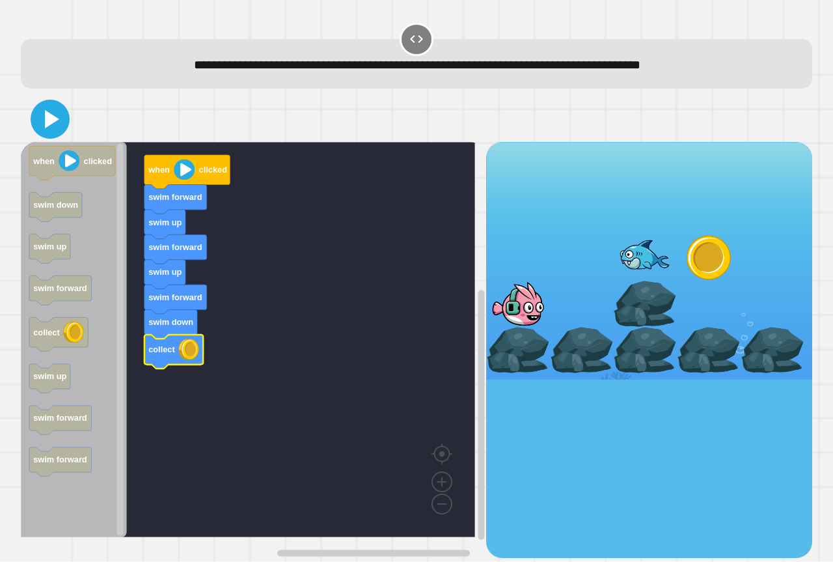
click at [35, 129] on icon at bounding box center [49, 118] width 31 height 31
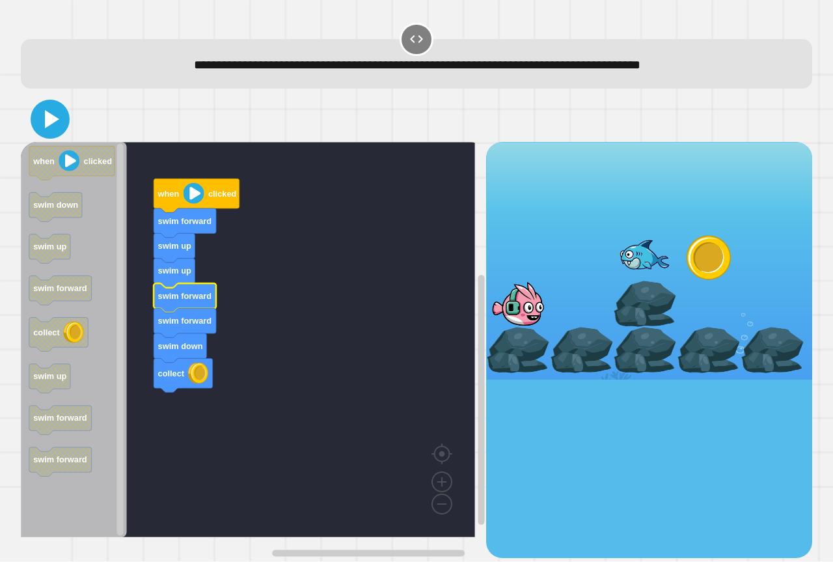
click at [57, 128] on icon at bounding box center [49, 118] width 31 height 31
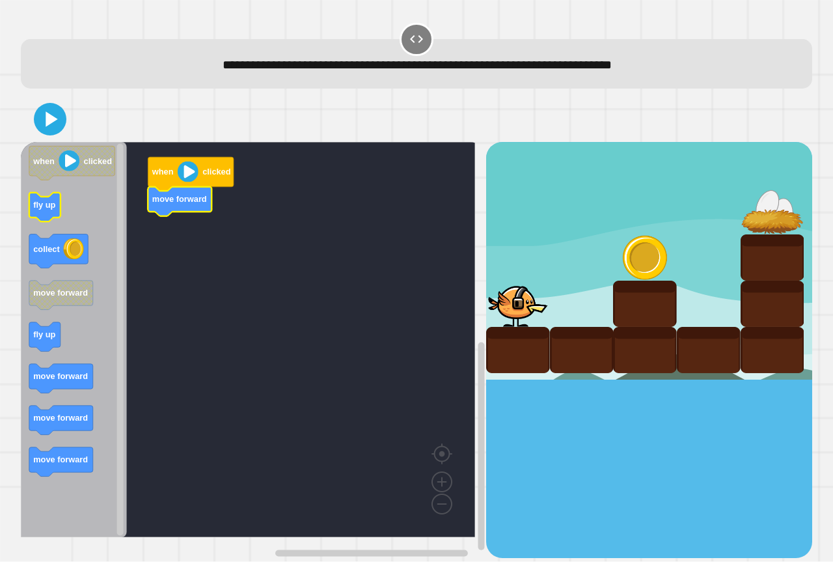
click at [42, 203] on text "fly up" at bounding box center [44, 205] width 22 height 10
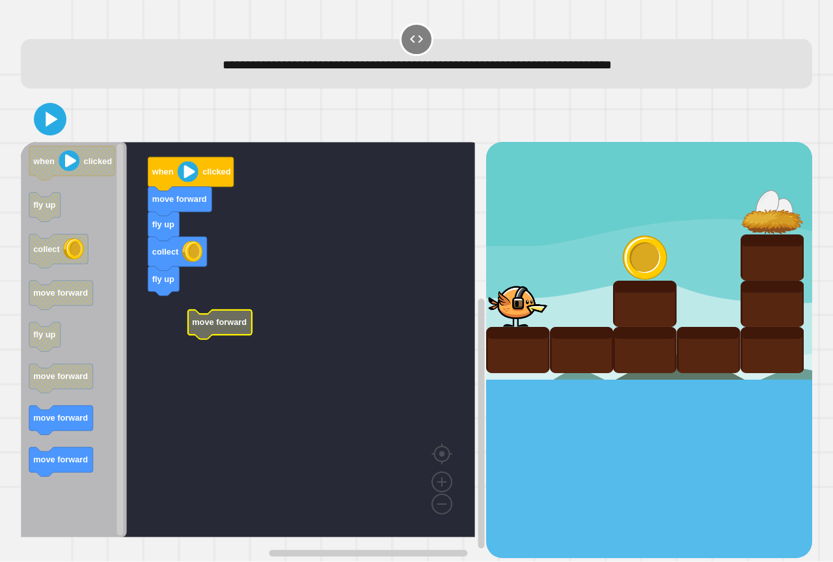
click at [157, 290] on g "when clicked move forward fly up collect fly up move forward" at bounding box center [257, 339] width 473 height 395
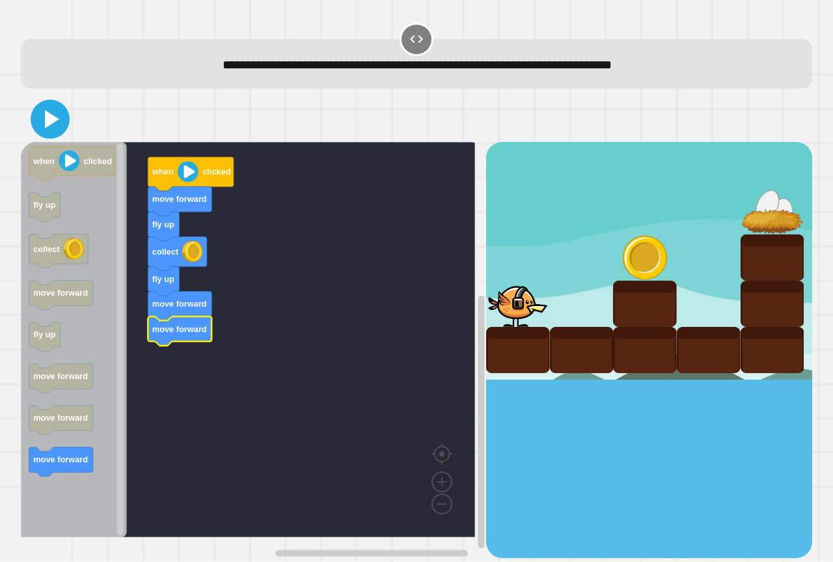
click at [48, 121] on icon at bounding box center [52, 119] width 14 height 18
click at [47, 123] on icon at bounding box center [52, 119] width 14 height 18
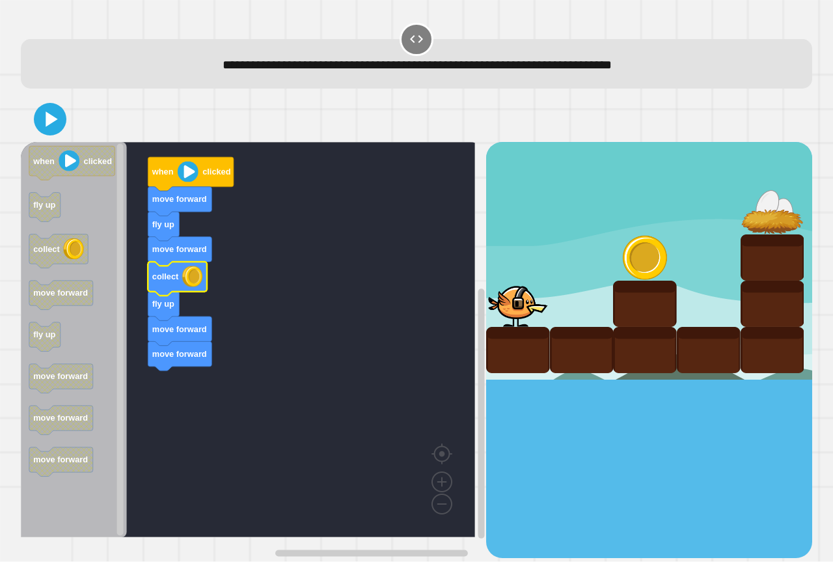
click at [34, 113] on div at bounding box center [416, 119] width 791 height 46
drag, startPoint x: 36, startPoint y: 119, endPoint x: 47, endPoint y: 132, distance: 17.1
click at [47, 132] on button at bounding box center [50, 119] width 39 height 39
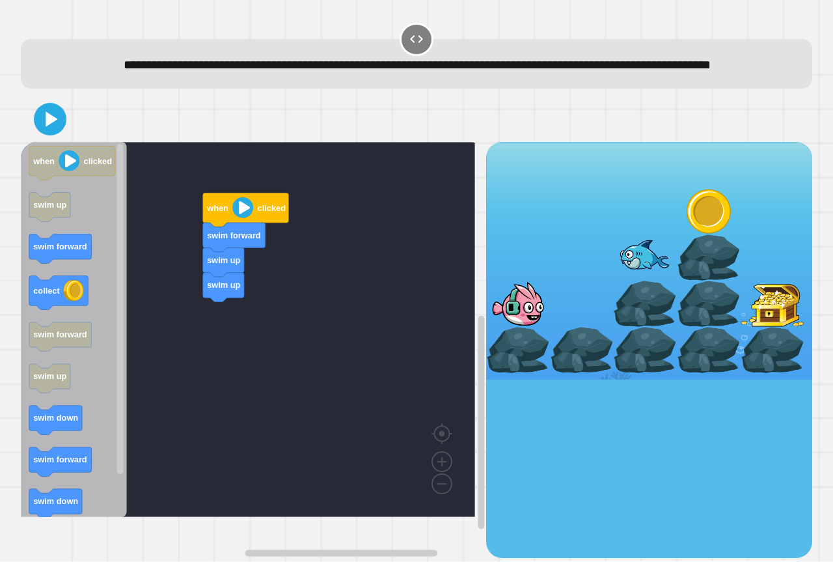
click at [193, 361] on div "when clicked swim forward swim up swim up when clicked swim up swim forward col…" at bounding box center [253, 349] width 465 height 415
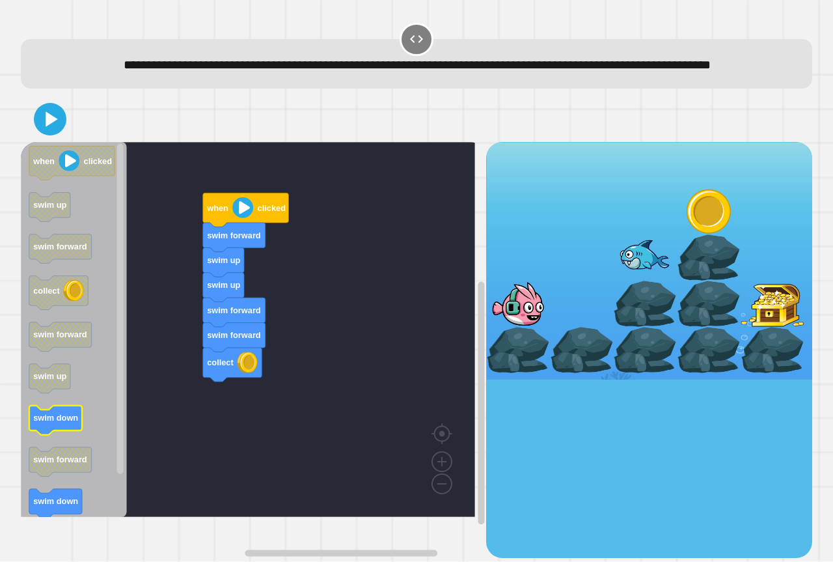
click at [48, 423] on text "swim down" at bounding box center [55, 418] width 45 height 10
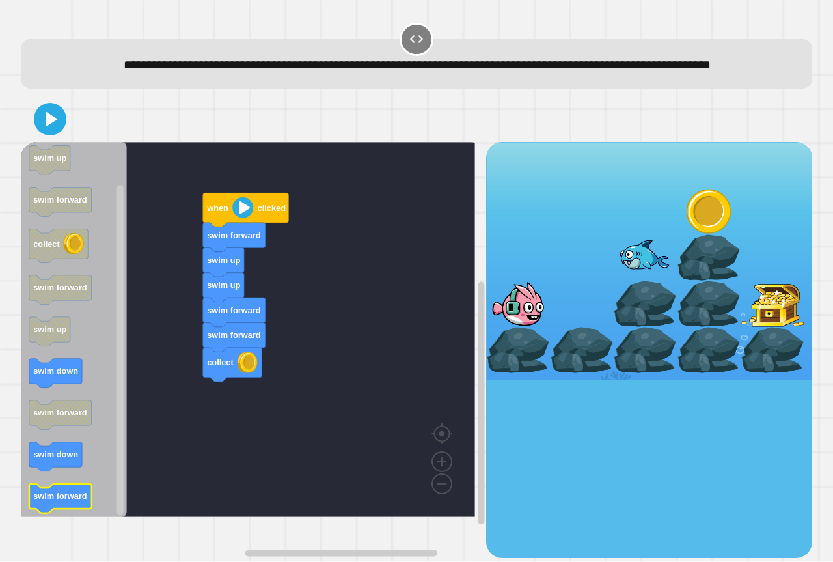
click at [46, 517] on icon "when clicked swim up swim forward collect swim forward swim up swim down swim f…" at bounding box center [74, 329] width 106 height 375
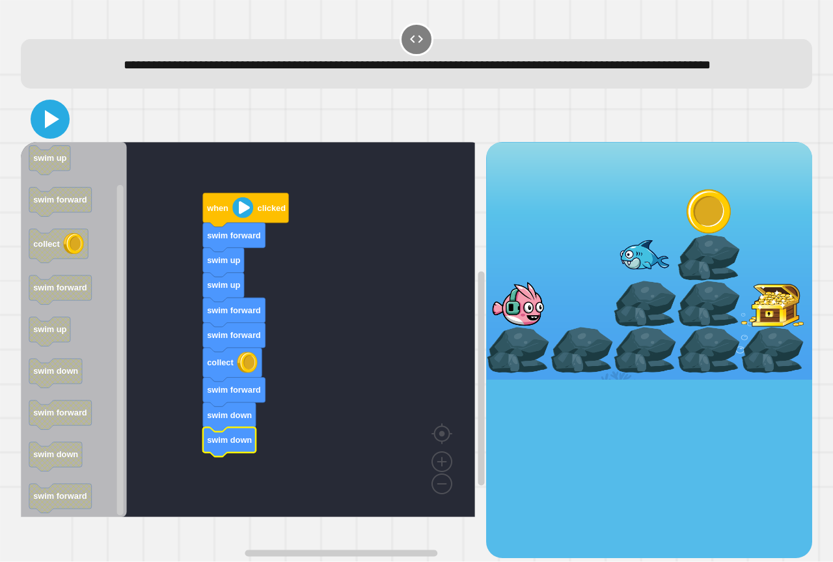
click at [51, 128] on icon at bounding box center [52, 119] width 14 height 18
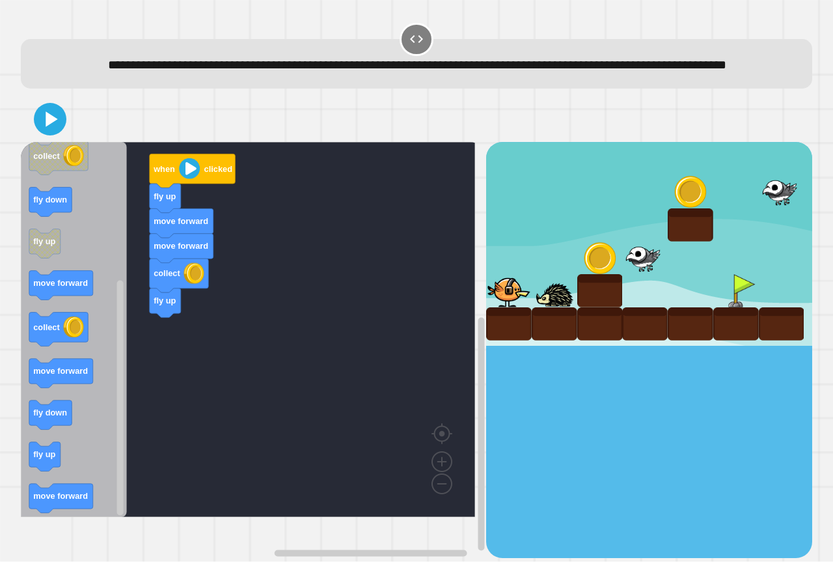
click at [131, 379] on div "when clicked fly up move forward move forward collect fly up when clicked move …" at bounding box center [253, 349] width 465 height 415
click at [126, 416] on icon "when clicked move forward move forward fly down fly up collect fly down fly up …" at bounding box center [74, 329] width 106 height 375
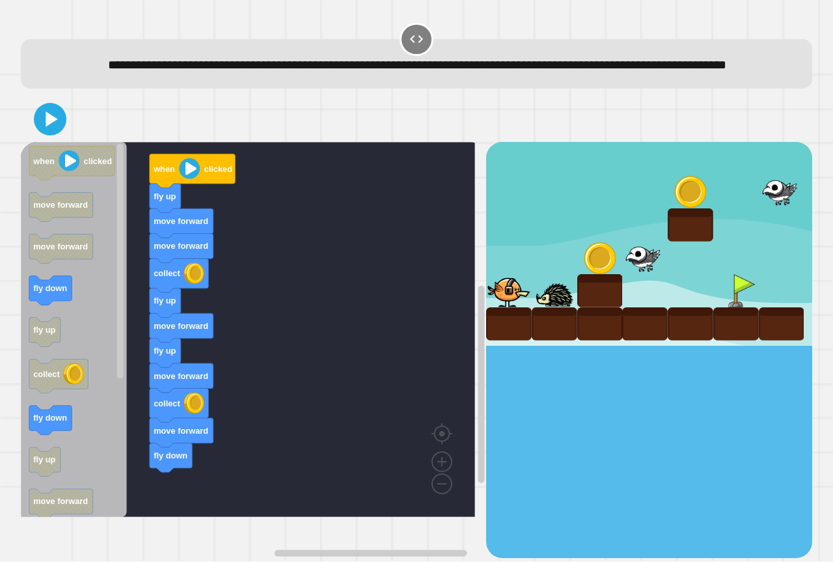
click at [105, 452] on icon "when clicked move forward move forward fly down fly up collect fly down fly up …" at bounding box center [74, 329] width 106 height 375
click at [243, 504] on div "when clicked fly up move forward move forward collect fly up move forward fly u…" at bounding box center [253, 349] width 465 height 415
click at [63, 331] on icon "when clicked move forward move forward fly down fly up collect fly down fly up …" at bounding box center [74, 329] width 106 height 375
click at [67, 327] on icon "Blockly Workspace" at bounding box center [74, 329] width 106 height 375
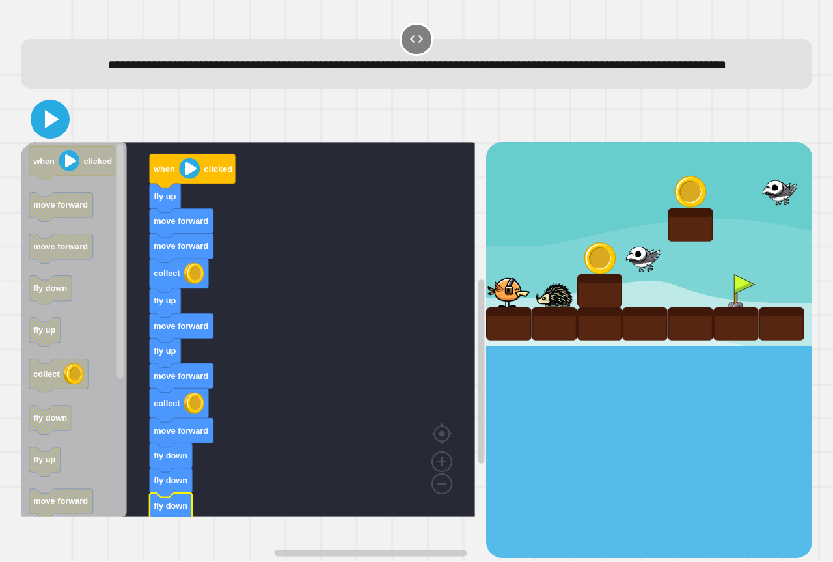
click at [53, 135] on icon at bounding box center [49, 118] width 31 height 31
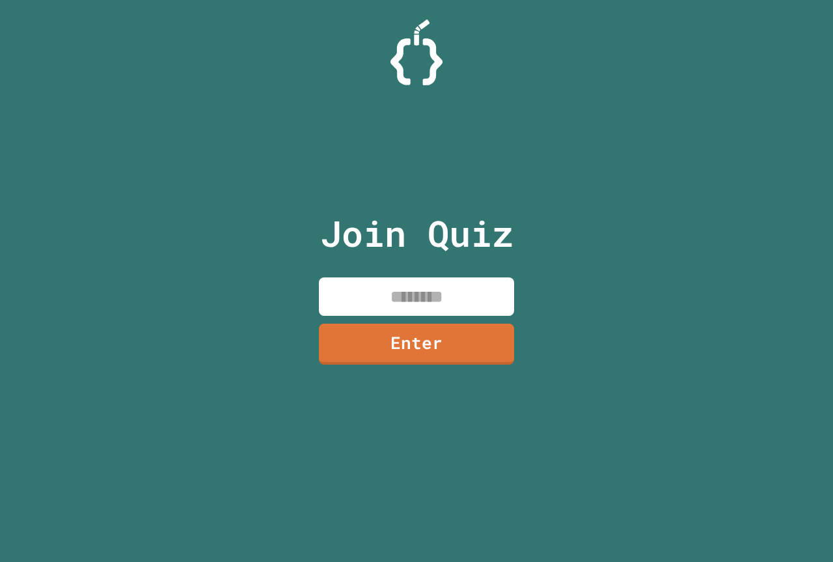
click at [421, 288] on input at bounding box center [416, 296] width 195 height 38
type input "********"
click at [460, 327] on link "Enter" at bounding box center [417, 342] width 198 height 43
click at [417, 308] on input at bounding box center [416, 296] width 195 height 38
type input "********"
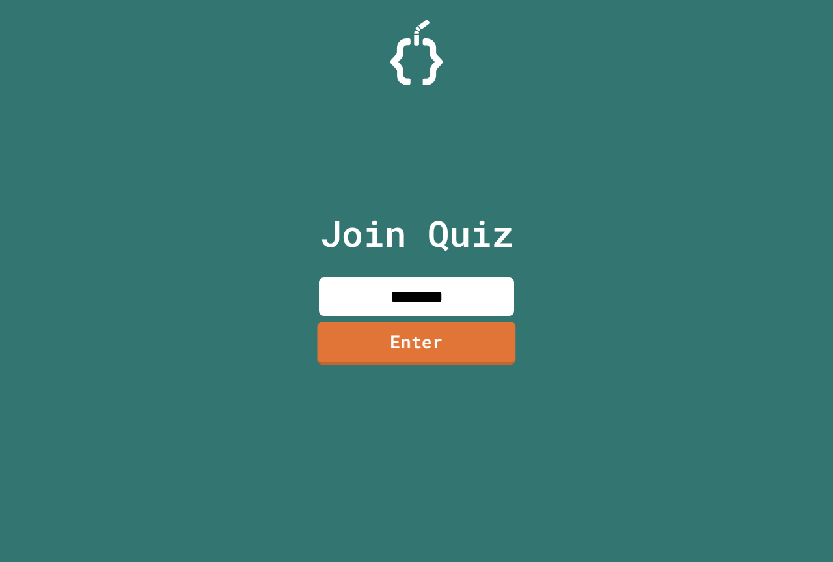
drag, startPoint x: 421, startPoint y: 342, endPoint x: 435, endPoint y: 341, distance: 14.4
click at [435, 341] on link "Enter" at bounding box center [416, 342] width 198 height 43
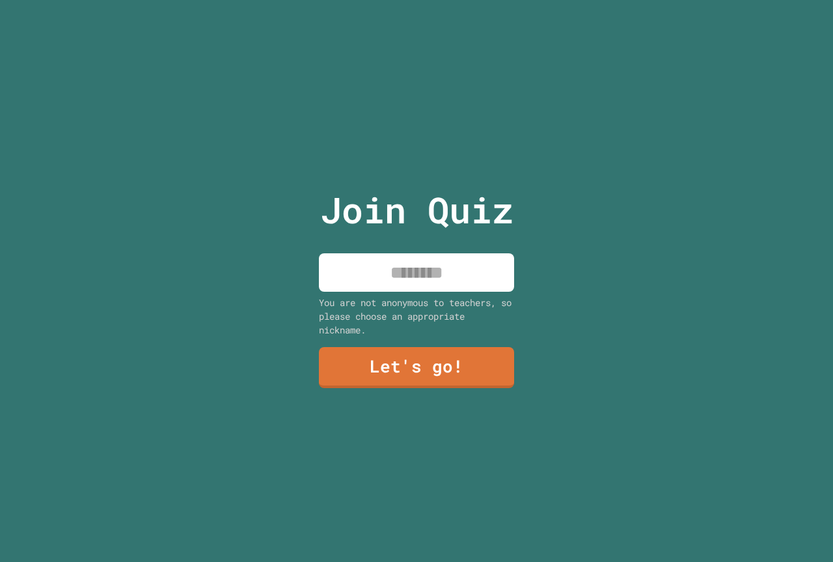
click at [422, 284] on input at bounding box center [416, 272] width 195 height 38
type input "*******"
click at [361, 374] on link "Let's go!" at bounding box center [416, 366] width 192 height 43
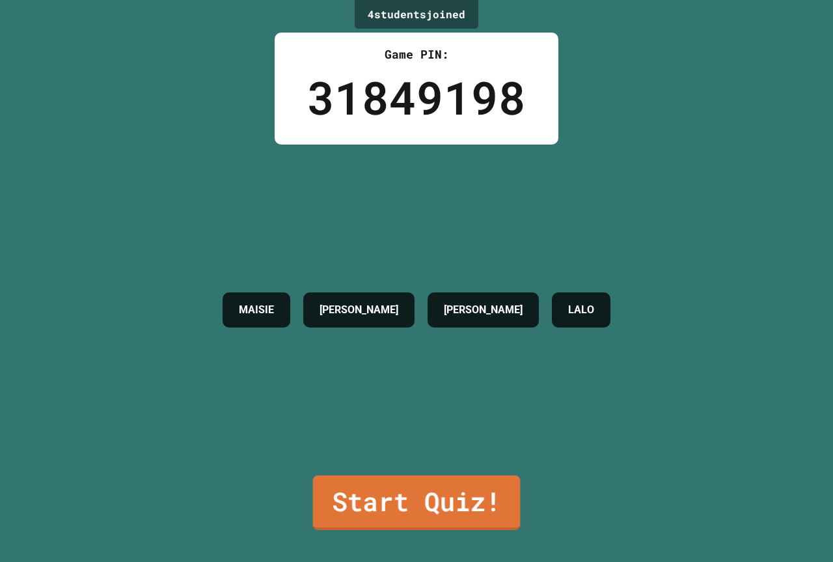
click at [452, 523] on div "4 student s joined Game PIN: 31849198 MAISIE ARBELLA CULVER JASON C LALO Start …" at bounding box center [416, 281] width 833 height 562
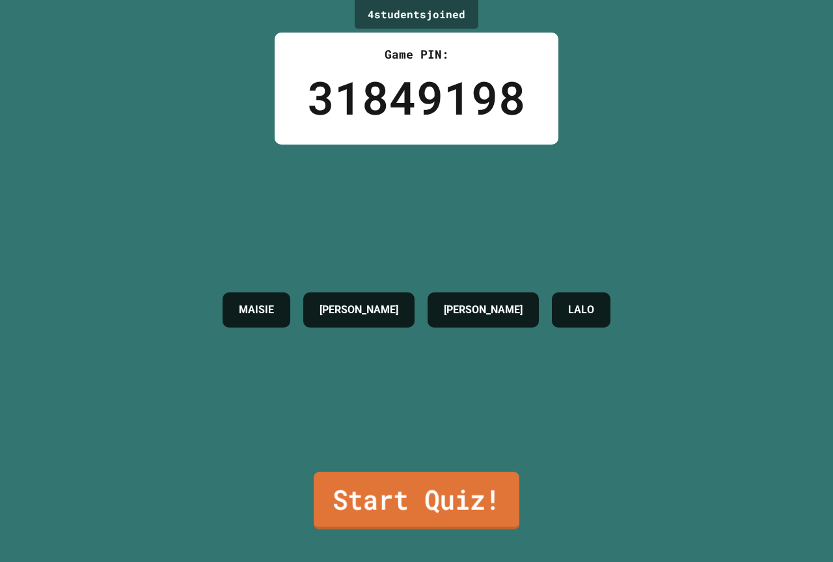
click at [444, 473] on link "Start Quiz!" at bounding box center [417, 500] width 206 height 57
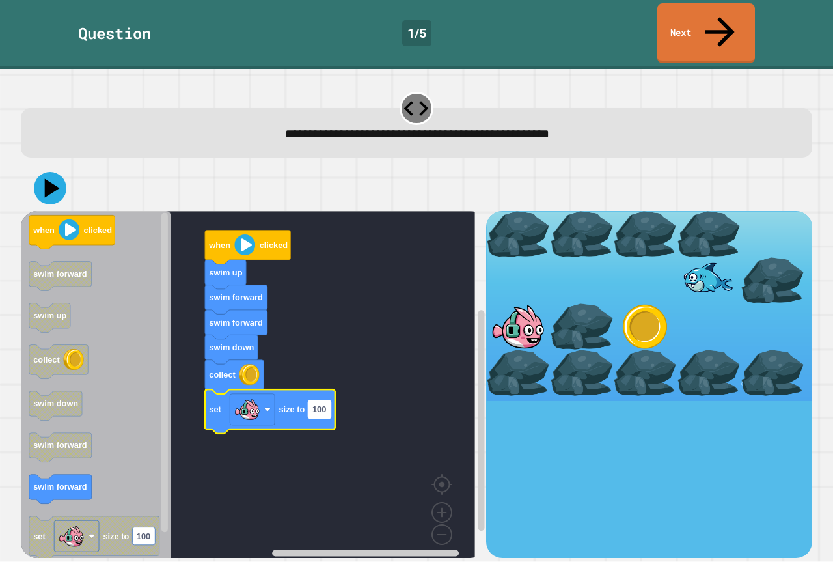
click at [320, 405] on text "100" at bounding box center [319, 410] width 14 height 10
type input "***"
click at [46, 169] on icon at bounding box center [50, 188] width 39 height 39
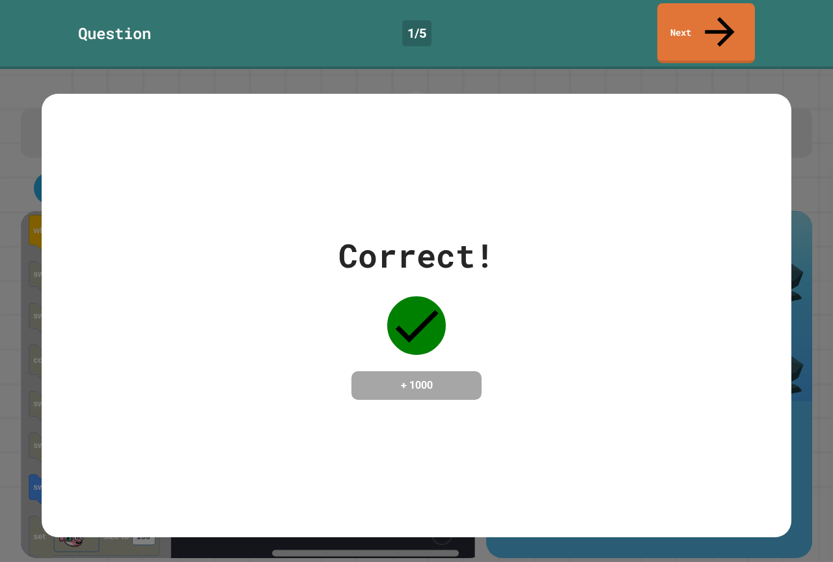
click at [338, 334] on div "Correct! + 1000" at bounding box center [416, 315] width 156 height 169
drag, startPoint x: 713, startPoint y: 20, endPoint x: 707, endPoint y: 26, distance: 9.2
click at [709, 25] on link "Next" at bounding box center [706, 32] width 94 height 63
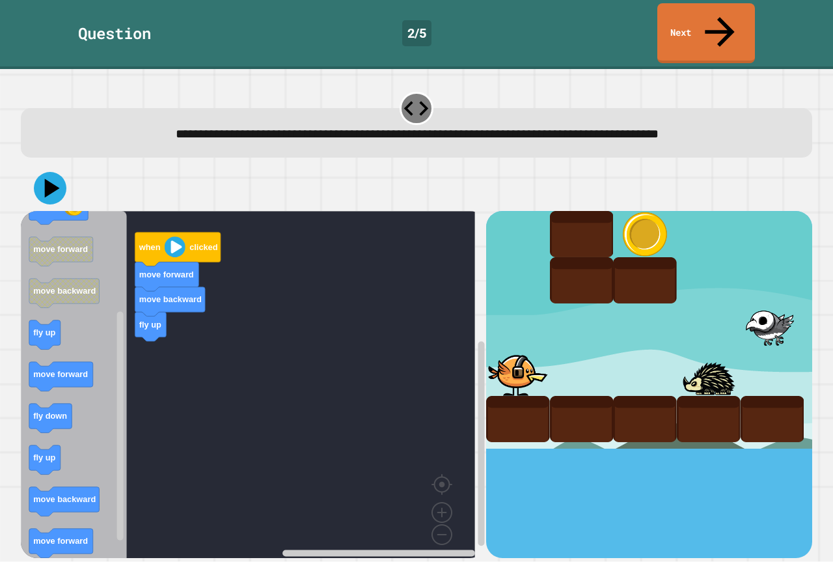
click at [143, 352] on div "when clicked move forward move backward fly up when clicked fly up fly down col…" at bounding box center [253, 384] width 465 height 346
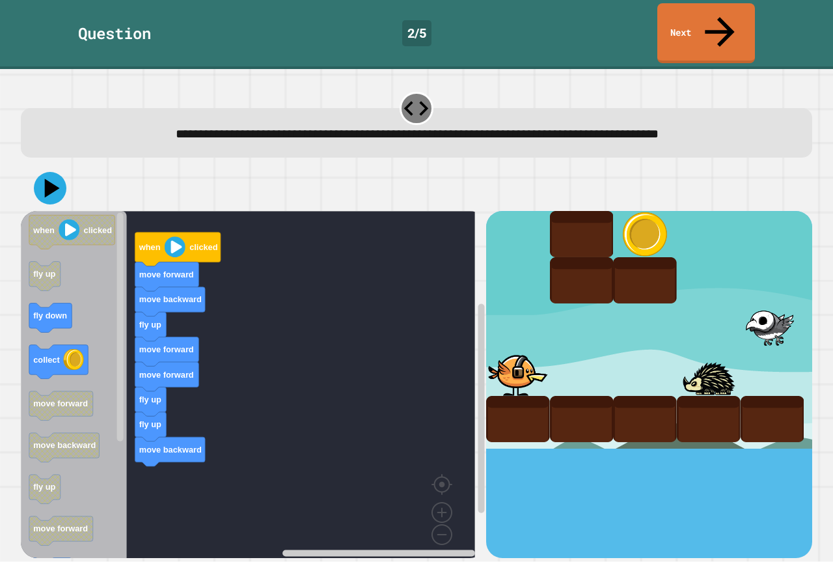
click at [98, 382] on icon "when clicked fly up fly down collect move forward move backward fly up move for…" at bounding box center [74, 389] width 106 height 357
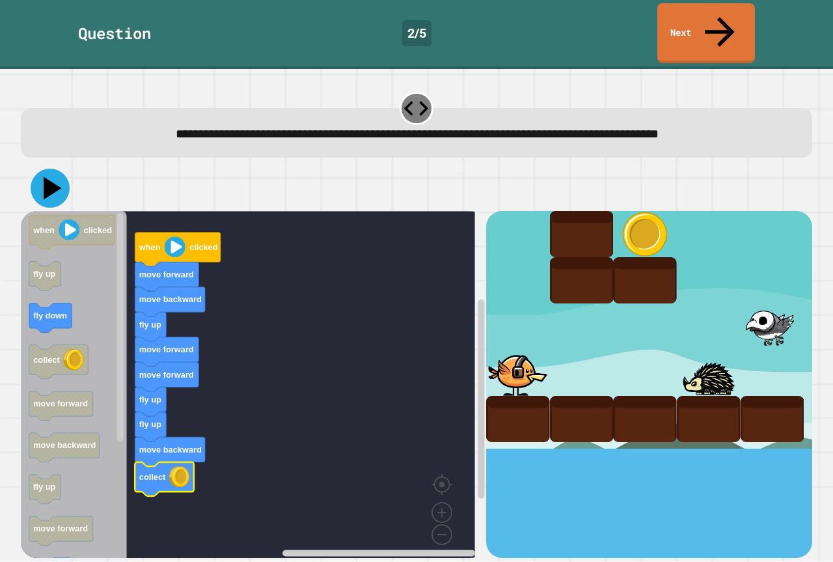
click at [44, 169] on icon at bounding box center [50, 188] width 39 height 39
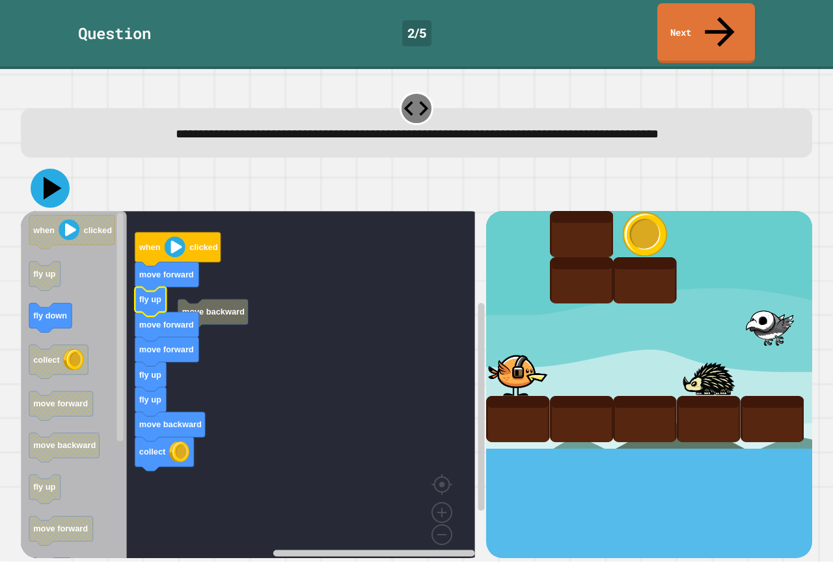
click at [57, 169] on icon at bounding box center [50, 188] width 39 height 39
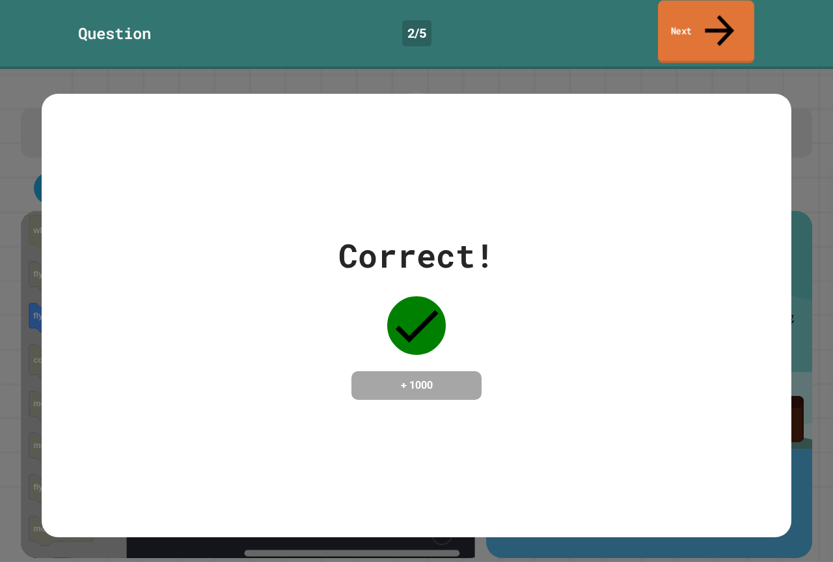
click at [698, 25] on link "Next" at bounding box center [706, 32] width 96 height 63
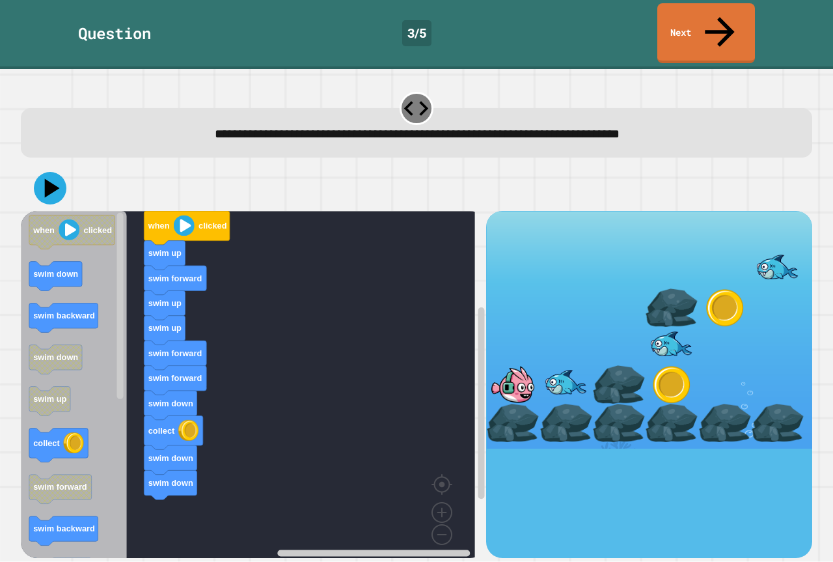
click at [147, 450] on div "when clicked swim up swim forward swim up swim up swim forward swim forward swi…" at bounding box center [253, 384] width 465 height 346
click at [112, 361] on icon "when clicked swim down swim backward swim down swim up collect swim forward swi…" at bounding box center [74, 389] width 106 height 357
click at [132, 418] on div "when clicked swim up swim forward swim up swim up swim forward swim forward swi…" at bounding box center [253, 384] width 465 height 346
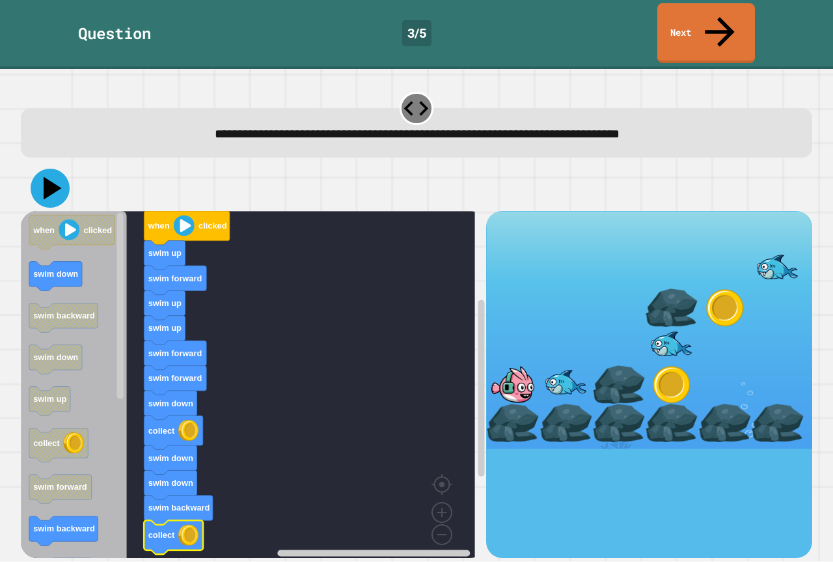
click at [49, 177] on icon at bounding box center [53, 188] width 18 height 23
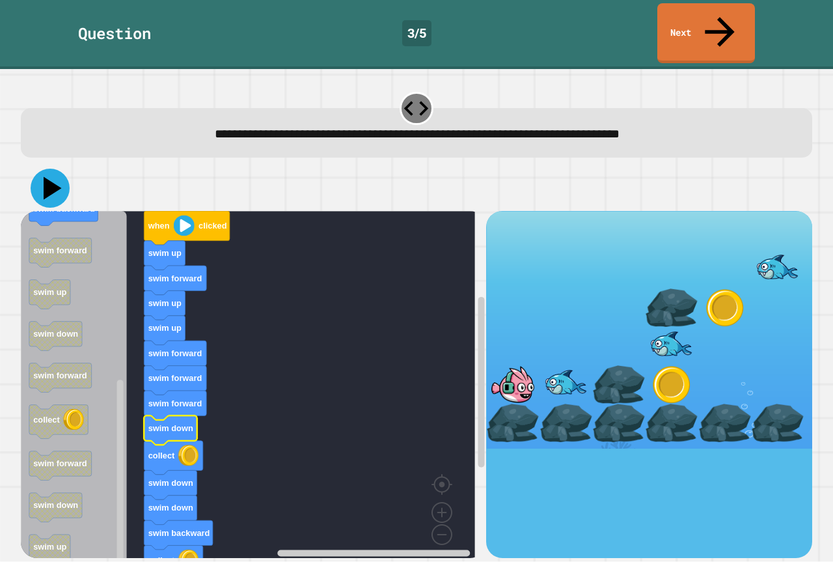
click at [52, 171] on icon at bounding box center [50, 188] width 39 height 39
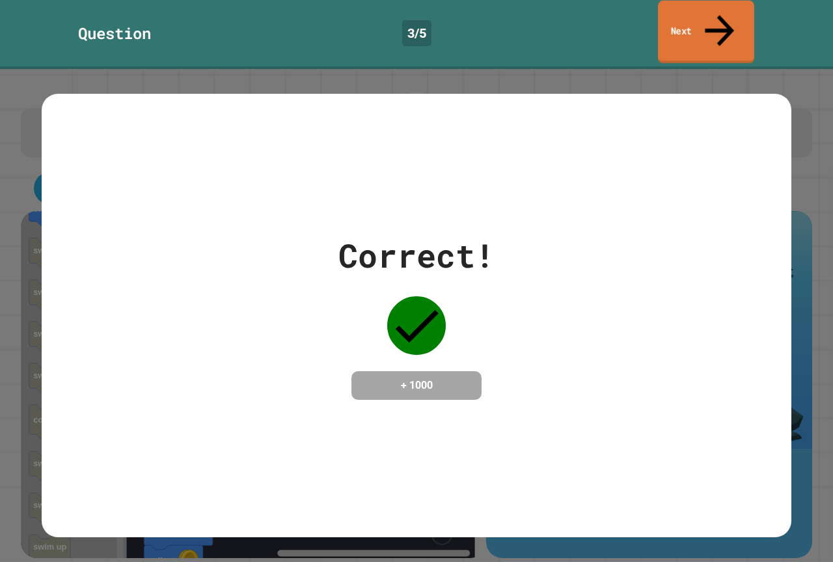
click at [719, 25] on link "Next" at bounding box center [706, 32] width 96 height 63
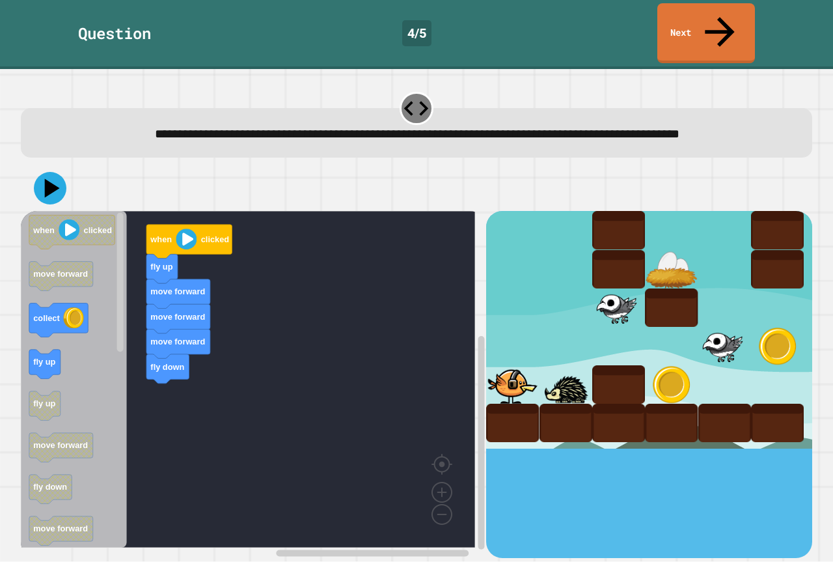
click at [82, 331] on icon "when clicked move forward collect fly up fly up move forward fly down move forw…" at bounding box center [74, 379] width 106 height 336
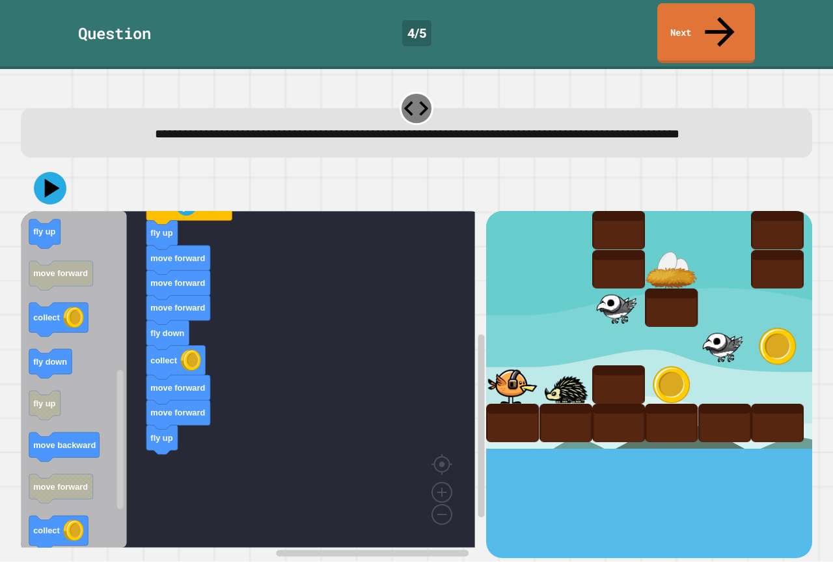
click at [50, 303] on icon "Blockly Workspace" at bounding box center [58, 320] width 59 height 34
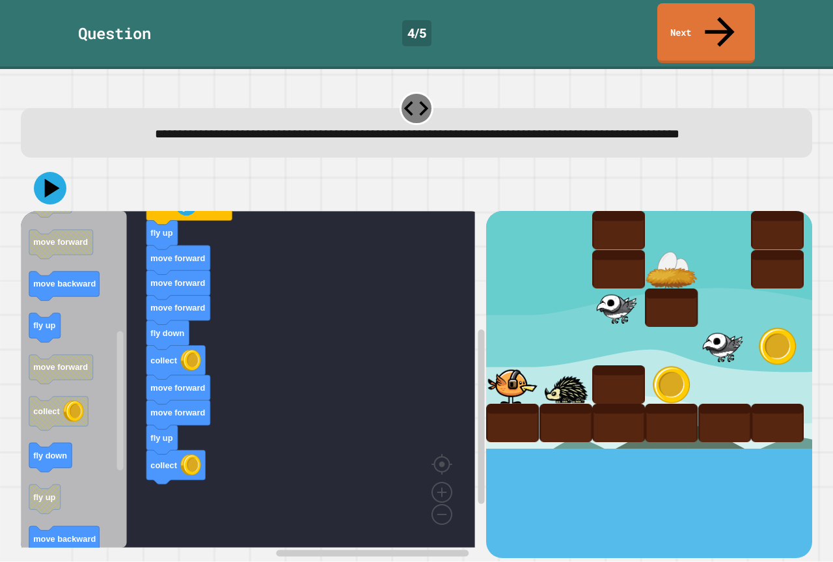
click at [93, 327] on icon "when clicked move forward collect fly up fly up move forward fly down move forw…" at bounding box center [74, 379] width 106 height 336
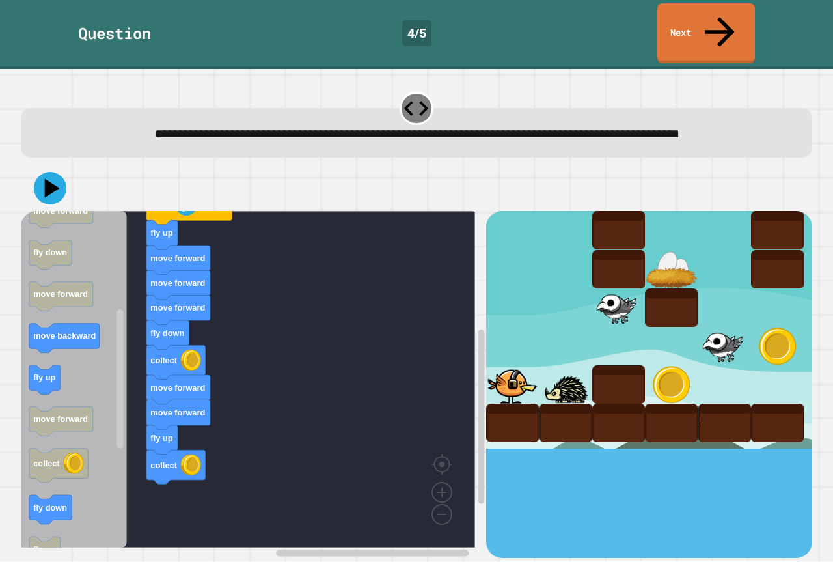
click at [93, 372] on icon "when clicked move forward collect fly up fly up move forward fly down move forw…" at bounding box center [74, 379] width 106 height 336
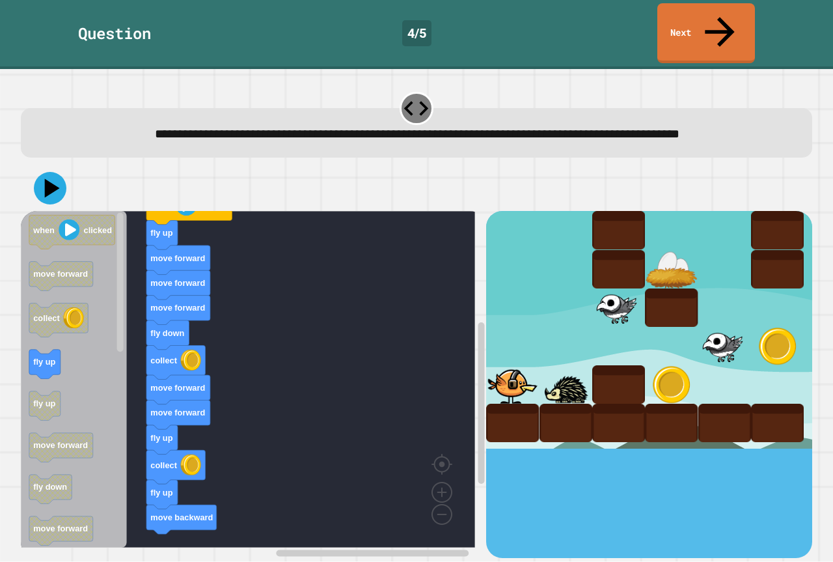
click at [63, 417] on icon "when clicked move forward collect fly up fly up move forward fly down move forw…" at bounding box center [74, 379] width 106 height 336
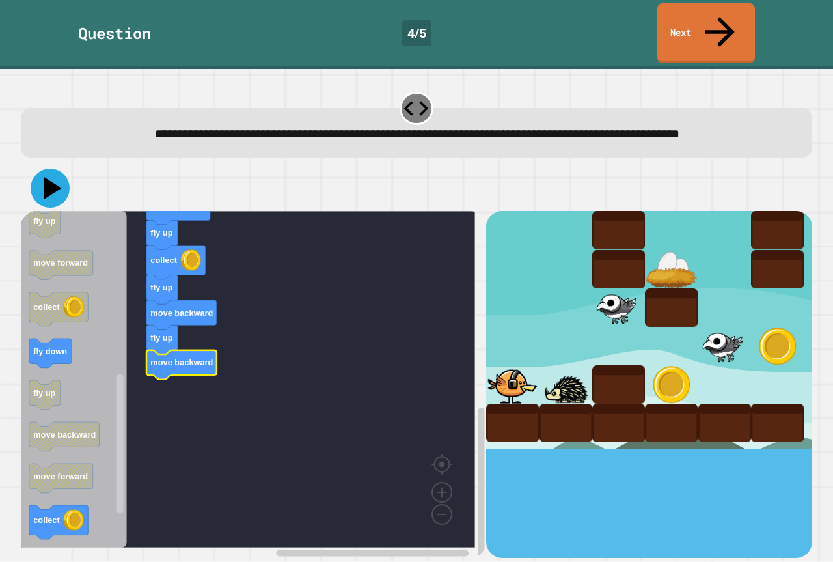
click at [51, 186] on icon at bounding box center [50, 188] width 39 height 39
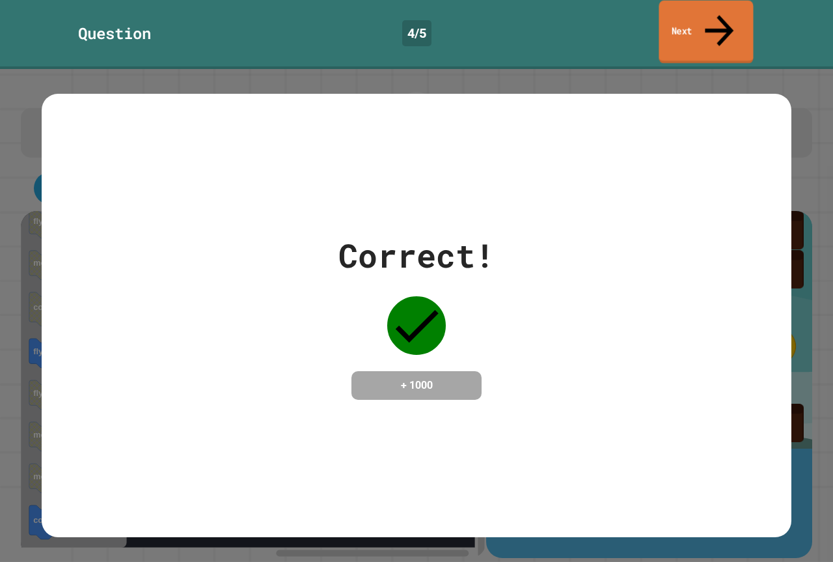
click at [700, 26] on link "Next" at bounding box center [706, 32] width 94 height 63
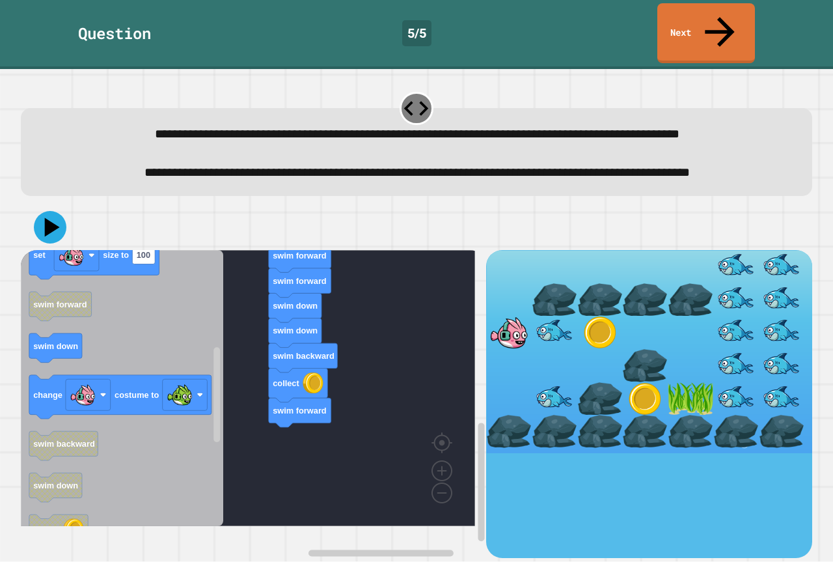
click at [254, 413] on div "when clicked swim down swim forward swim forward swim up collect swim forward s…" at bounding box center [253, 404] width 465 height 308
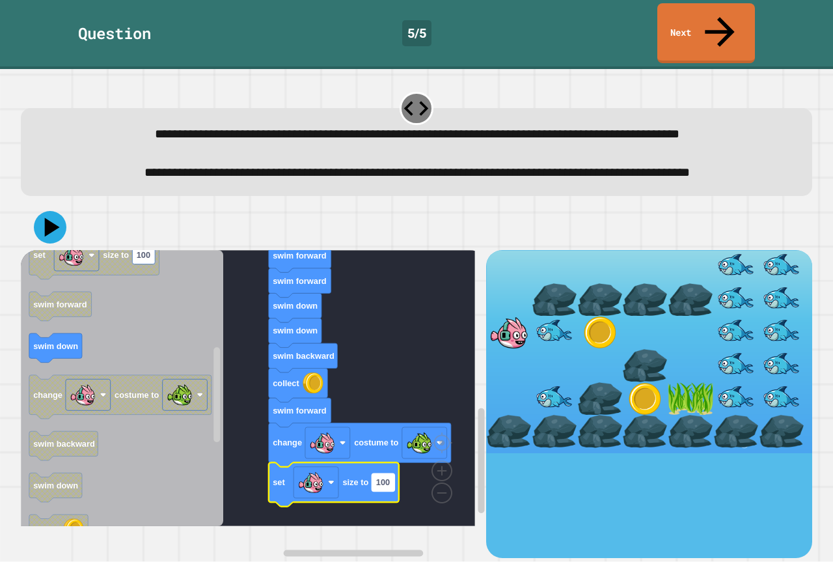
click at [392, 491] on rect "Blockly Workspace" at bounding box center [383, 482] width 23 height 18
type input "*"
click at [36, 232] on icon at bounding box center [50, 227] width 39 height 39
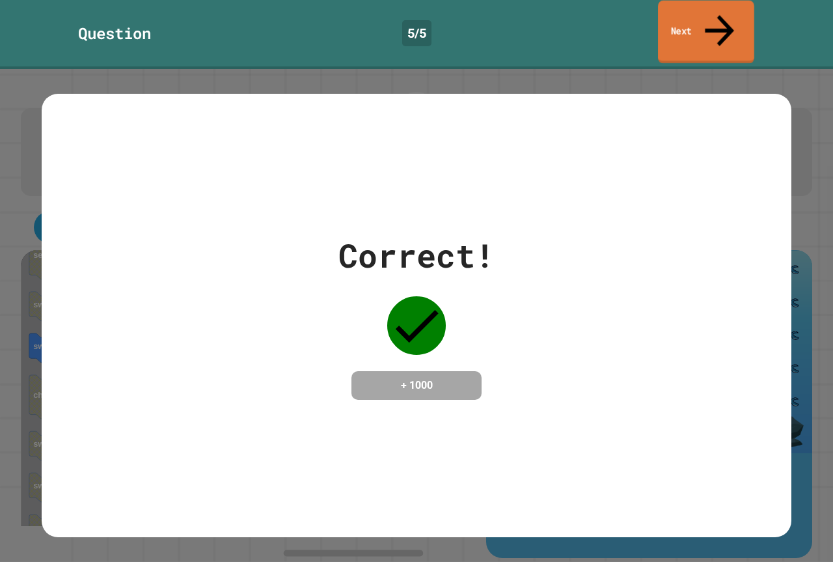
click at [676, 9] on link "Next" at bounding box center [706, 32] width 96 height 63
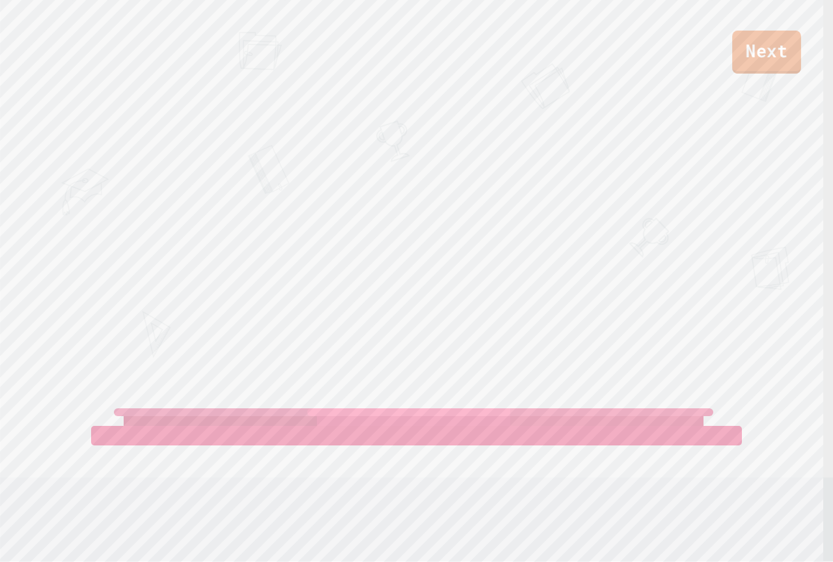
click at [748, 55] on link "Next" at bounding box center [766, 52] width 69 height 43
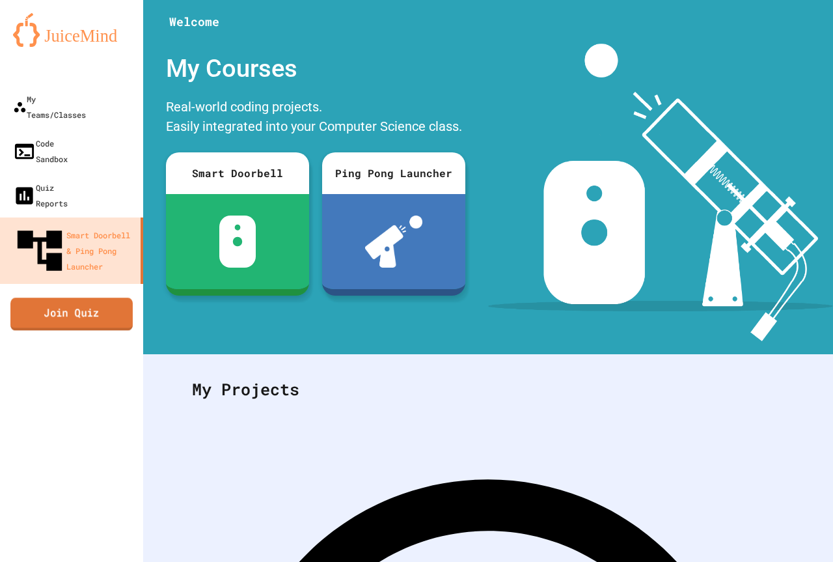
click at [109, 297] on link "Join Quiz" at bounding box center [71, 313] width 122 height 33
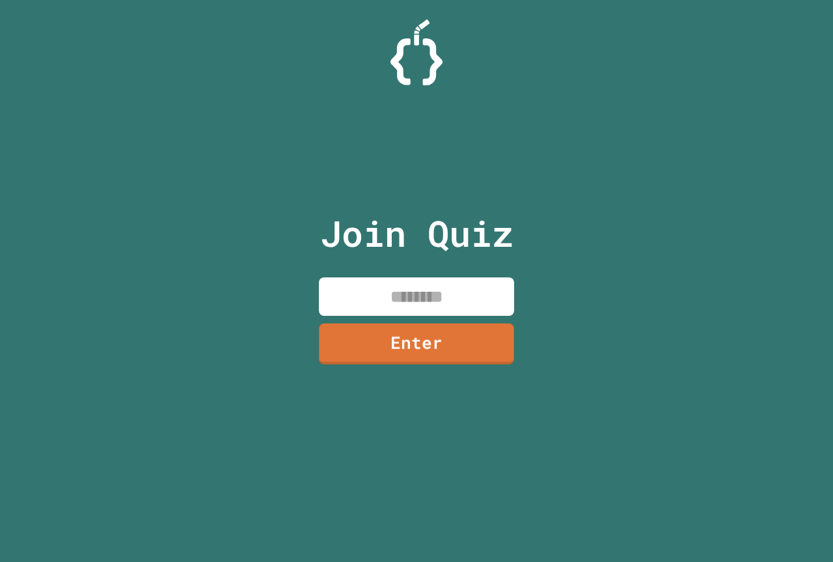
drag, startPoint x: 386, startPoint y: 286, endPoint x: 329, endPoint y: 221, distance: 86.8
click at [383, 284] on input at bounding box center [416, 296] width 195 height 38
type input "********"
click at [437, 341] on link "Enter" at bounding box center [416, 342] width 189 height 43
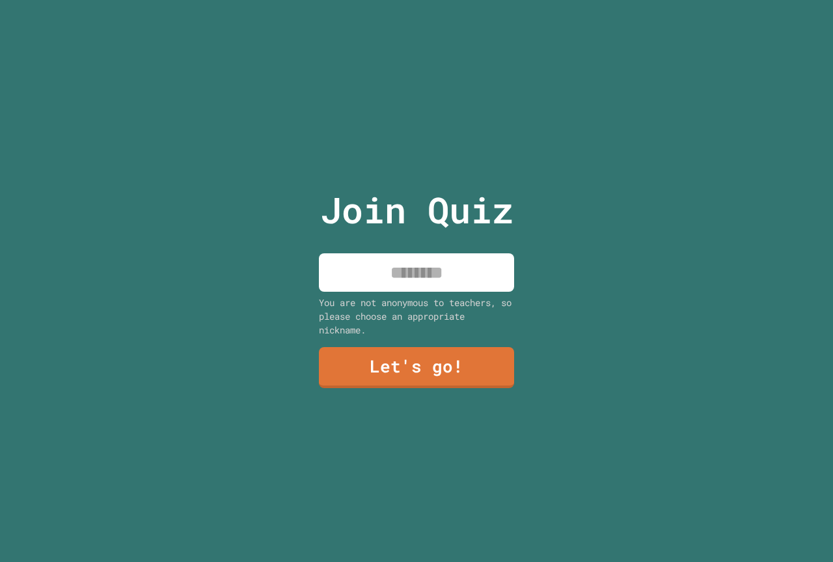
click at [442, 282] on input at bounding box center [416, 272] width 195 height 38
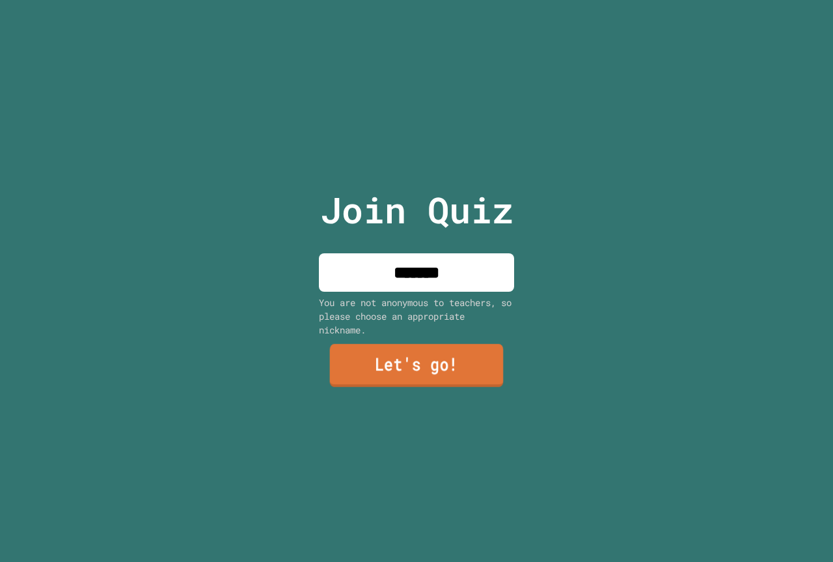
type input "*******"
click at [415, 354] on link "Let's go!" at bounding box center [417, 366] width 194 height 43
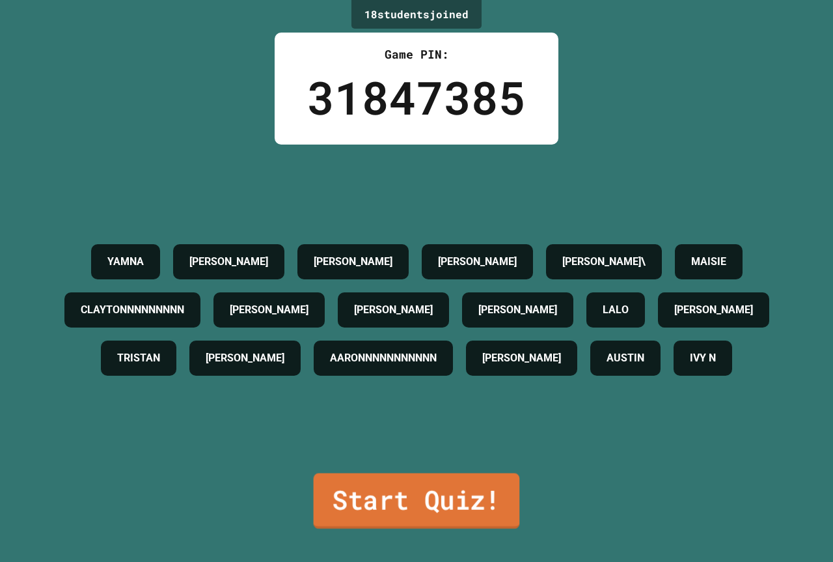
click at [314, 506] on div "Start Quiz!" at bounding box center [416, 501] width 211 height 55
click at [333, 500] on link "Start Quiz!" at bounding box center [416, 500] width 207 height 57
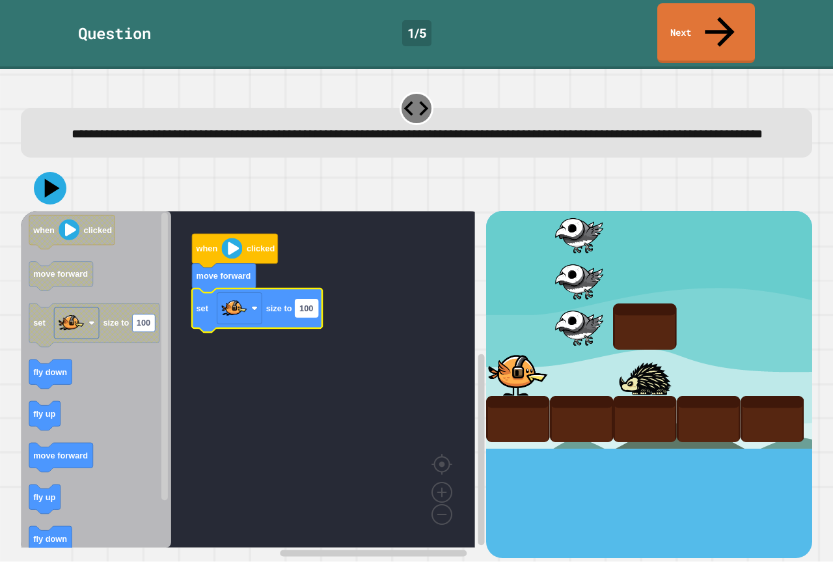
click at [317, 305] on rect "Blockly Workspace" at bounding box center [306, 308] width 23 height 18
type input "***"
click at [49, 172] on icon at bounding box center [50, 188] width 39 height 39
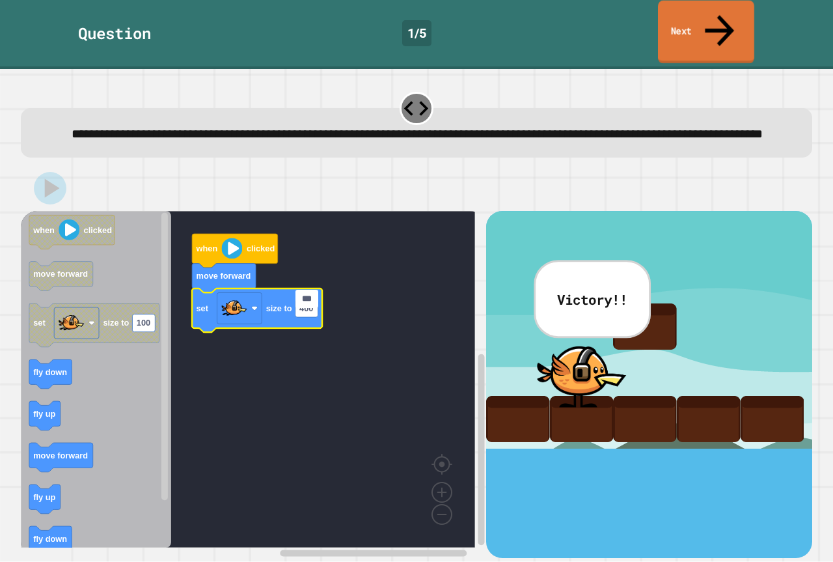
click at [711, 22] on link "Next" at bounding box center [706, 32] width 96 height 63
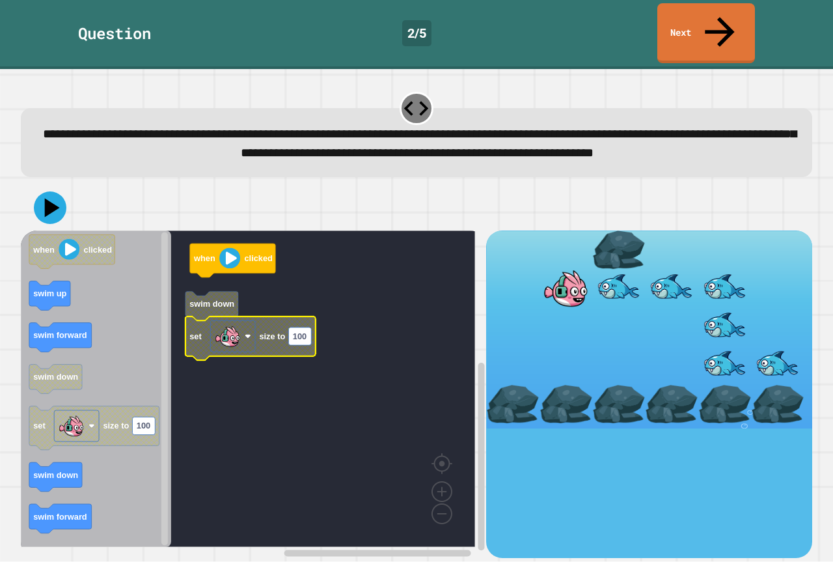
click at [310, 335] on rect "Blockly Workspace" at bounding box center [299, 336] width 23 height 18
type input "***"
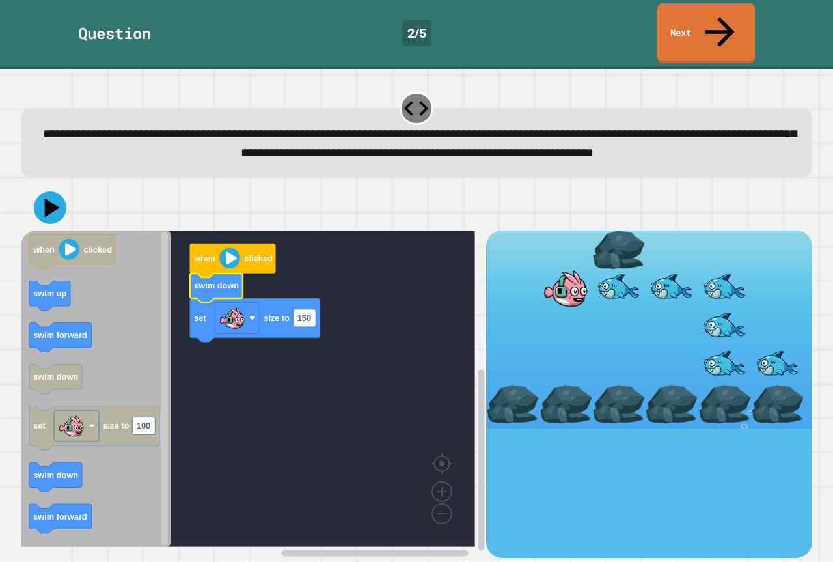
click at [34, 191] on div at bounding box center [416, 208] width 791 height 46
click at [37, 201] on icon at bounding box center [50, 207] width 39 height 39
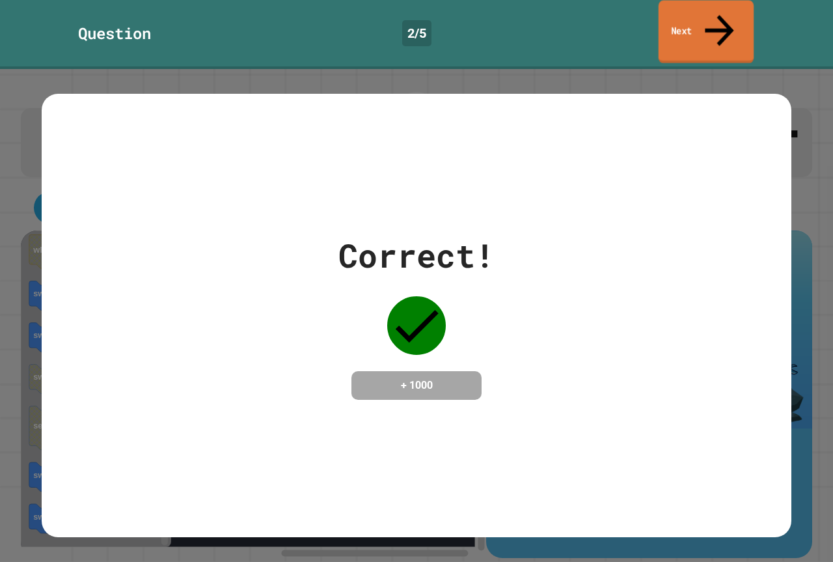
click at [704, 5] on link "Next" at bounding box center [707, 32] width 96 height 63
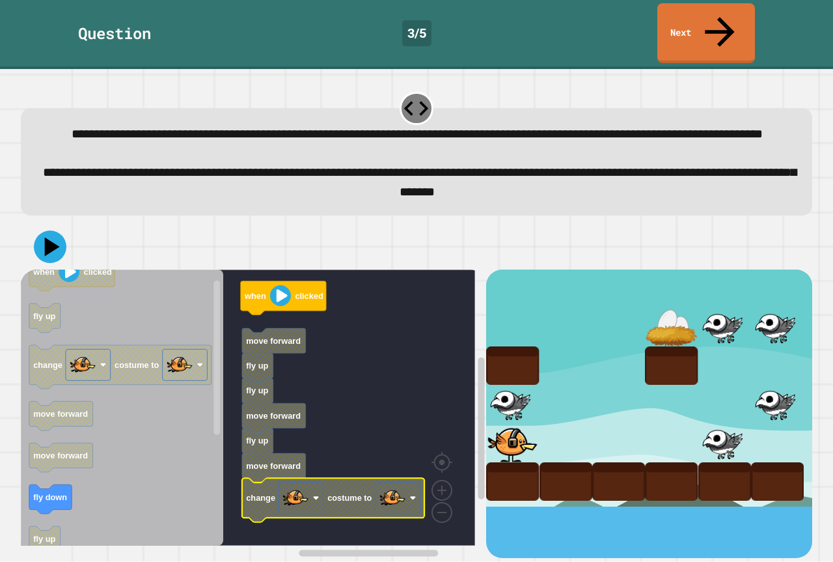
click at [397, 495] on image "Blockly Workspace" at bounding box center [392, 498] width 26 height 26
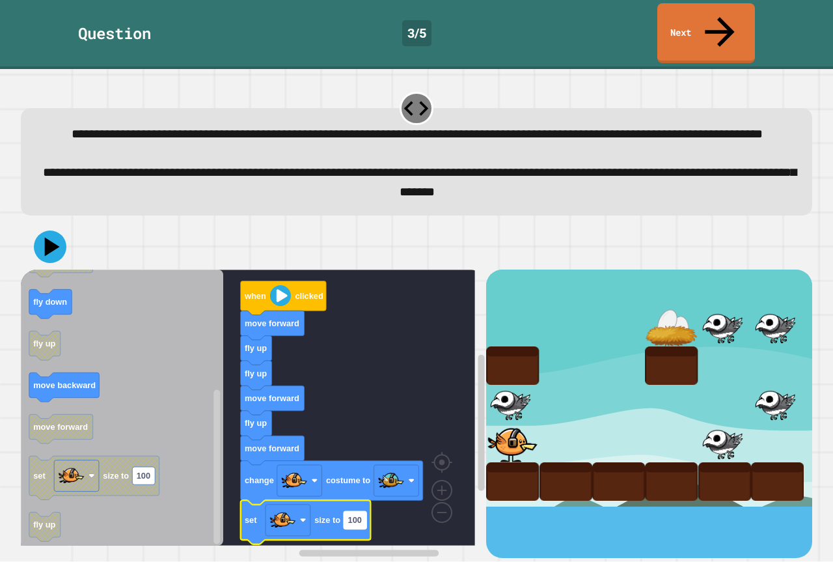
click at [362, 512] on rect "Blockly Workspace" at bounding box center [355, 520] width 23 height 18
type input "*"
click at [42, 235] on icon at bounding box center [49, 246] width 37 height 37
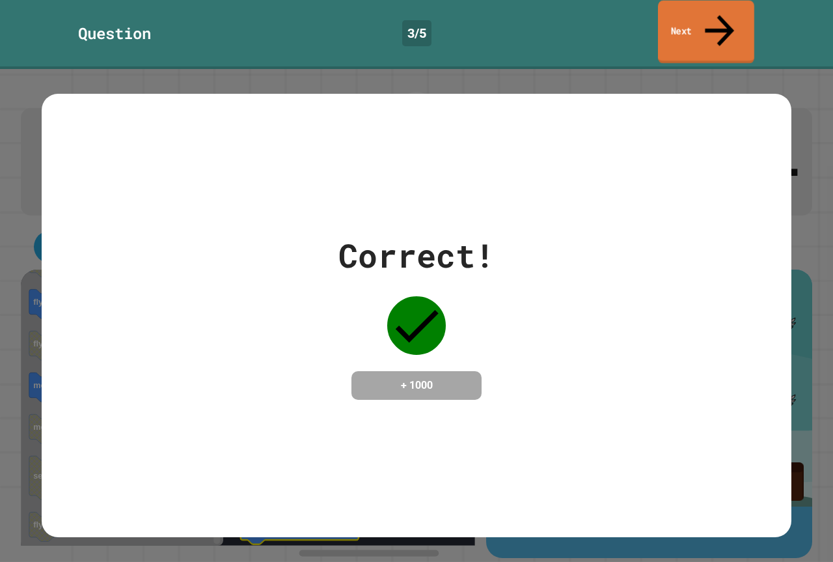
click at [741, 21] on link "Next" at bounding box center [706, 32] width 96 height 63
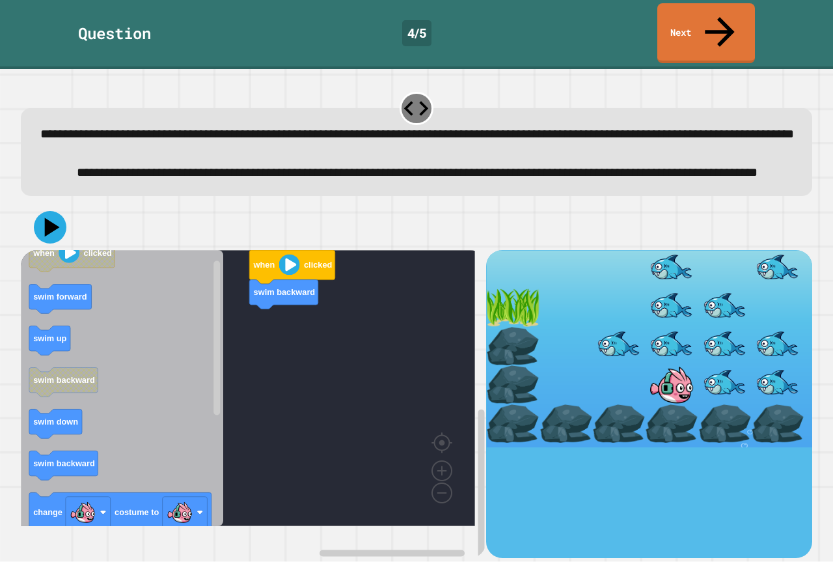
click at [87, 480] on rect "Blockly Workspace" at bounding box center [63, 465] width 69 height 29
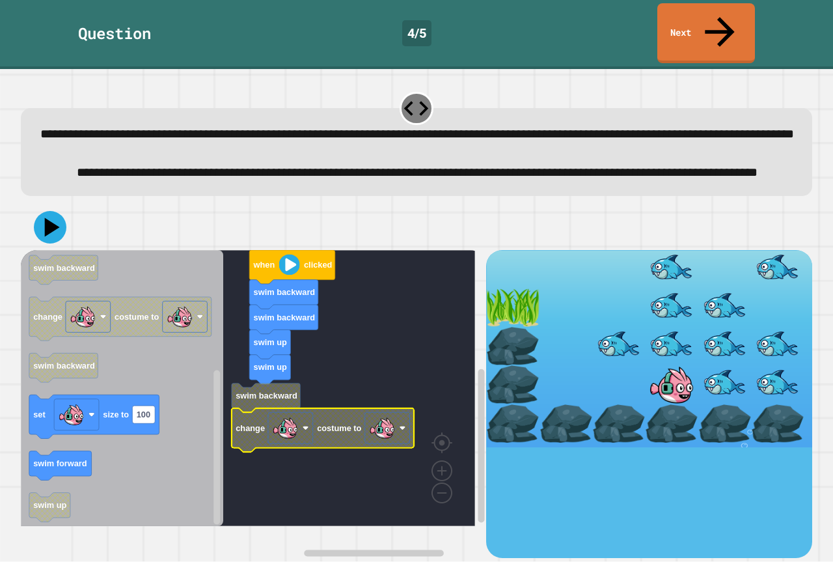
click at [396, 443] on rect "Blockly Workspace" at bounding box center [387, 427] width 45 height 31
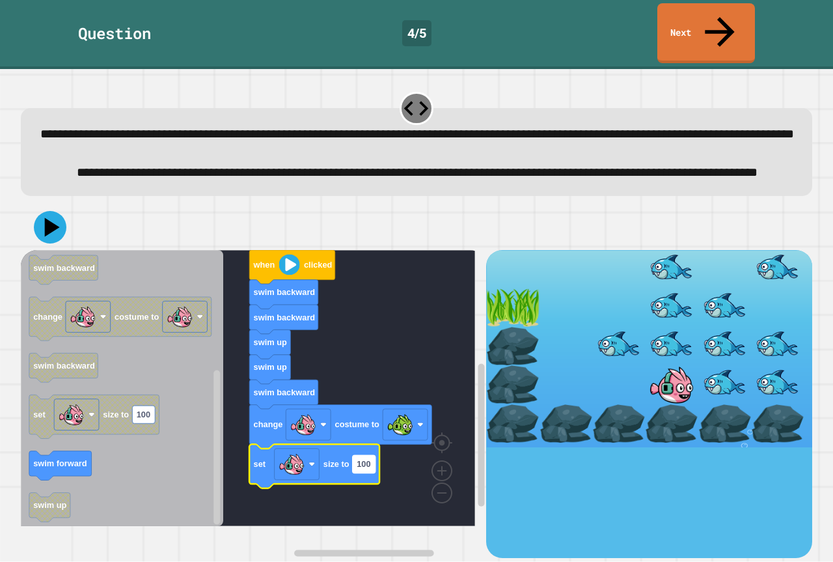
click at [372, 472] on rect "Blockly Workspace" at bounding box center [364, 464] width 23 height 18
type input "*"
click at [41, 225] on icon at bounding box center [50, 227] width 39 height 39
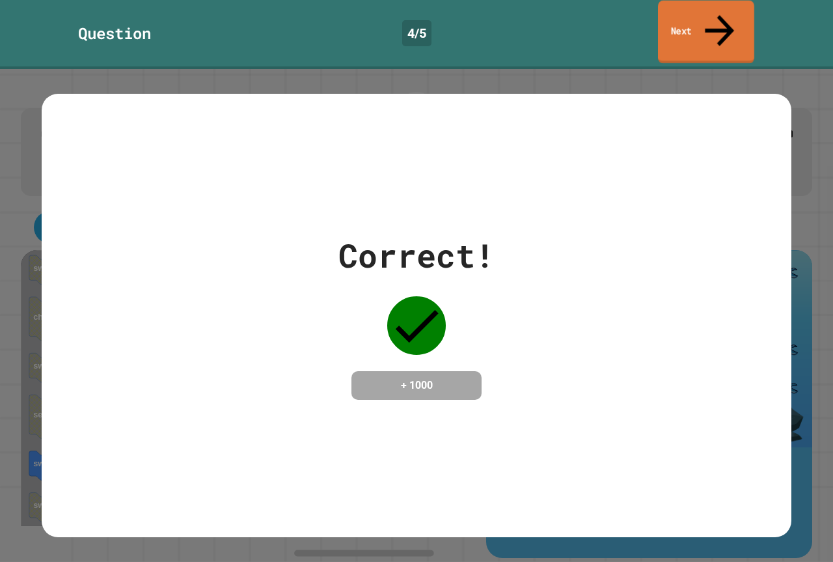
click at [702, 21] on link "Next" at bounding box center [706, 32] width 96 height 63
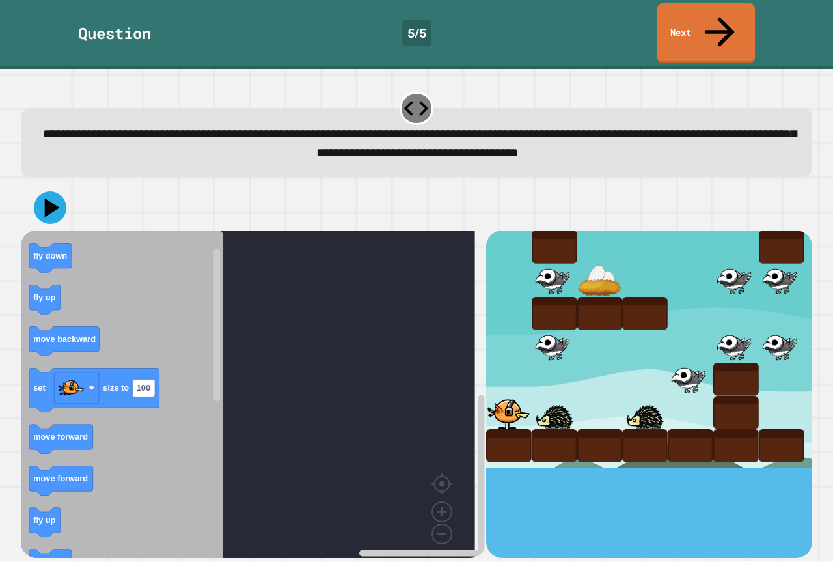
click at [78, 271] on icon "when clicked fly down fly up move backward set size to 100 move forward move fo…" at bounding box center [122, 398] width 202 height 336
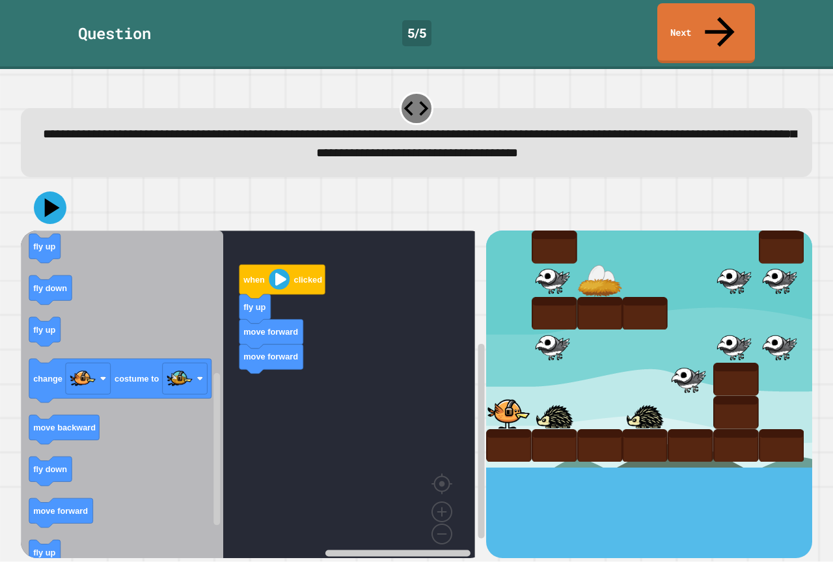
click at [125, 473] on icon "when clicked fly down fly up move backward set size to 100 move forward move fo…" at bounding box center [122, 398] width 202 height 336
